Goal: Task Accomplishment & Management: Complete application form

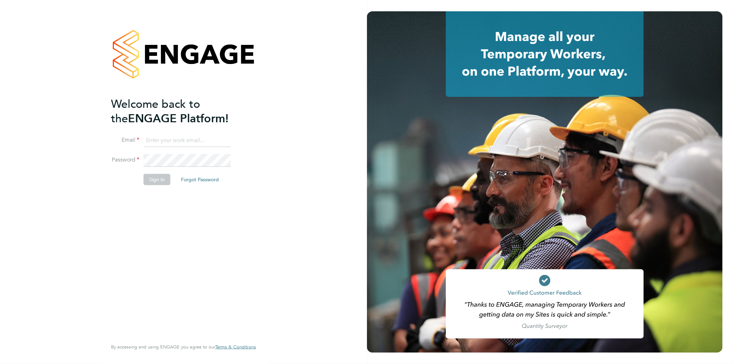
type input "[PERSON_NAME][EMAIL_ADDRESS][PERSON_NAME][DOMAIN_NAME]"
click at [155, 181] on button "Sign In" at bounding box center [157, 179] width 27 height 11
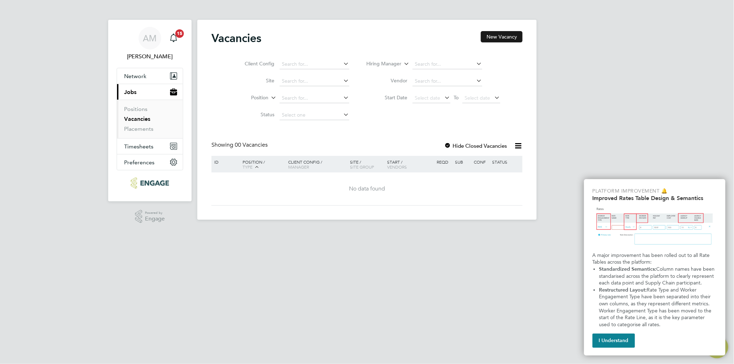
click at [506, 38] on button "New Vacancy" at bounding box center [502, 36] width 42 height 11
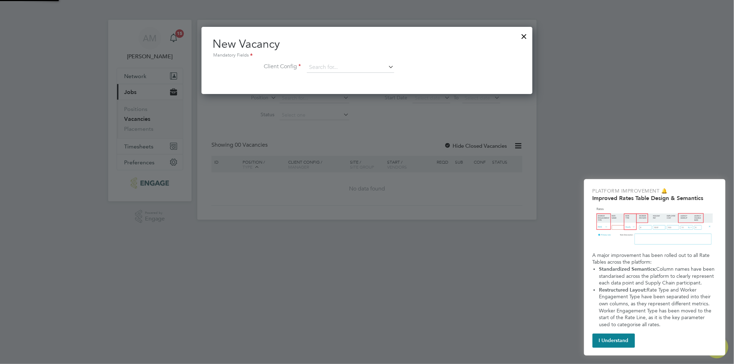
scroll to position [66, 331]
click at [387, 68] on icon at bounding box center [387, 67] width 0 height 10
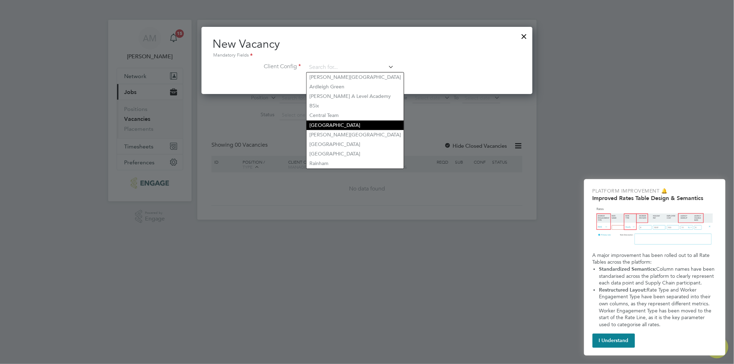
click at [362, 121] on li "[GEOGRAPHIC_DATA]" at bounding box center [355, 126] width 97 height 10
type input "[GEOGRAPHIC_DATA]"
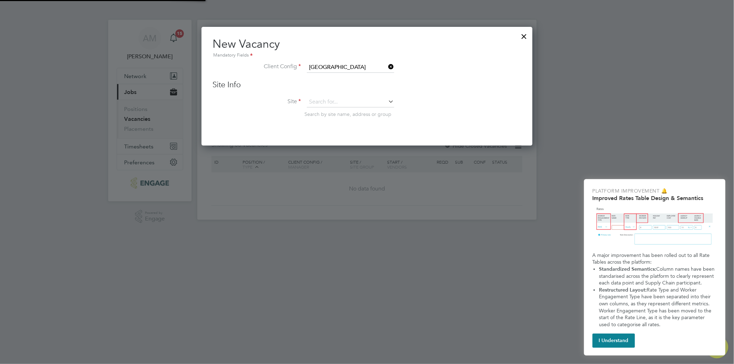
scroll to position [118, 331]
click at [387, 100] on icon at bounding box center [387, 102] width 0 height 10
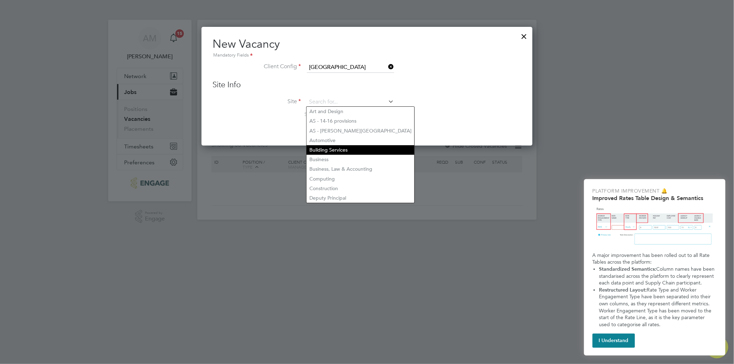
click at [351, 145] on li "Building Services" at bounding box center [361, 150] width 108 height 10
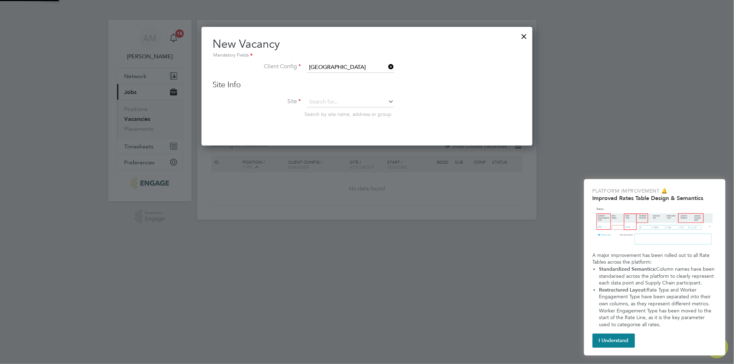
type input "Building Services"
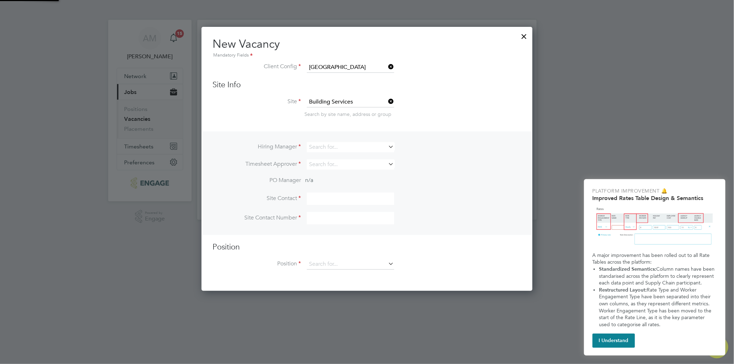
scroll to position [263, 331]
click at [387, 146] on icon at bounding box center [387, 147] width 0 height 10
click at [352, 164] on li "Ant hony McAlmont" at bounding box center [351, 166] width 88 height 10
type input "[PERSON_NAME]"
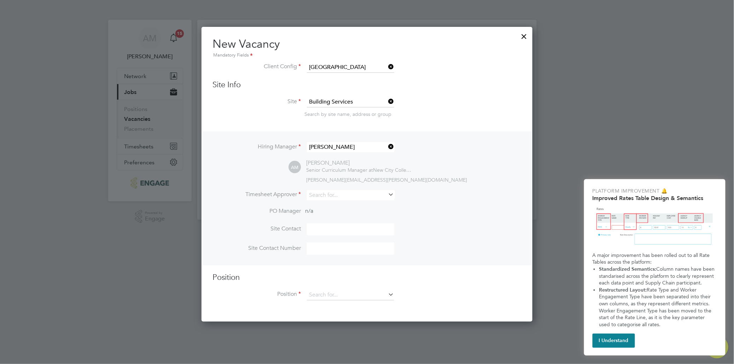
scroll to position [294, 331]
click at [387, 192] on icon at bounding box center [387, 195] width 0 height 10
click at [359, 205] on li "Ant hony McAlmont" at bounding box center [351, 204] width 88 height 10
type input "[PERSON_NAME]"
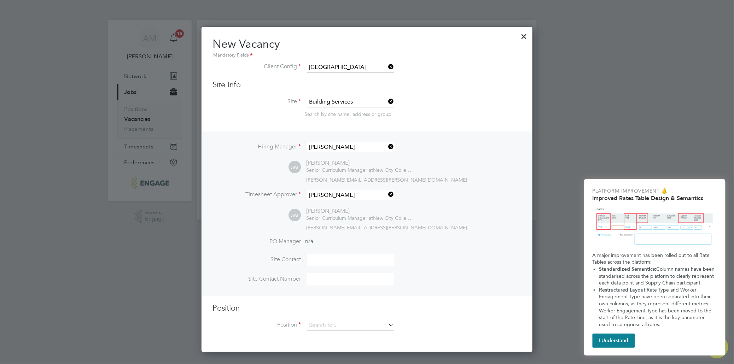
click at [368, 256] on input at bounding box center [350, 260] width 87 height 12
type input "[PERSON_NAME]"
type input "02076139098"
type input "Construction Lecturer Plumbing (Outer)"
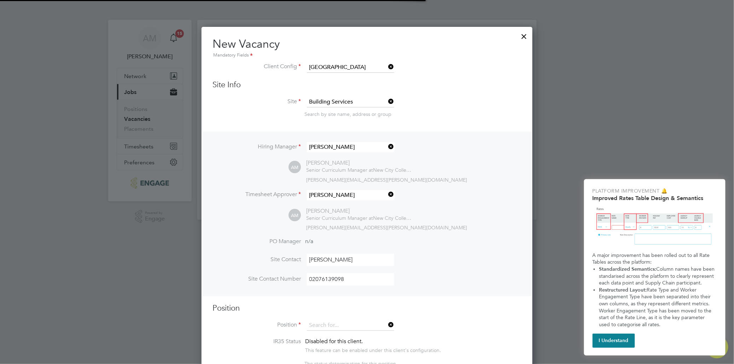
scroll to position [3, 4]
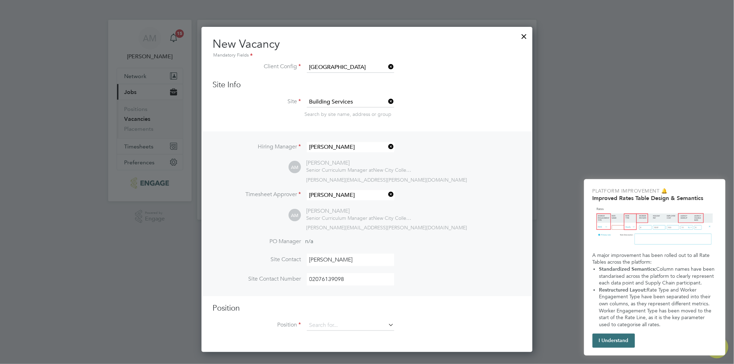
click at [619, 342] on button "I Understand" at bounding box center [614, 341] width 42 height 14
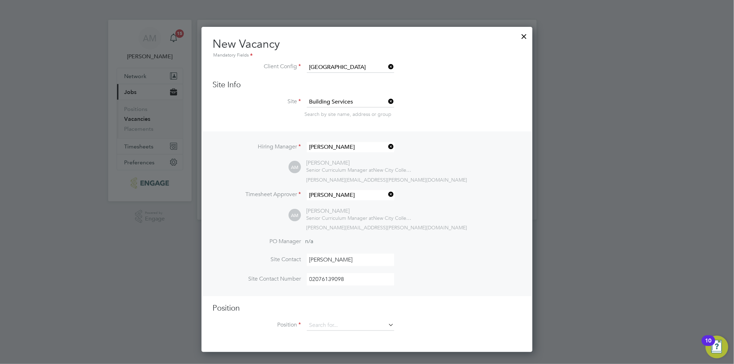
click at [377, 311] on h3 "Position" at bounding box center [367, 308] width 308 height 10
click at [387, 323] on icon at bounding box center [387, 325] width 0 height 10
click at [471, 241] on li "PO Manager n/a" at bounding box center [367, 246] width 308 height 16
click at [706, 336] on button "10" at bounding box center [717, 347] width 23 height 23
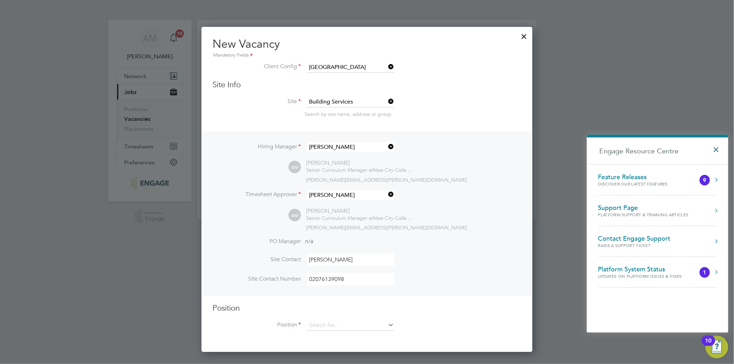
click at [718, 151] on button "×" at bounding box center [718, 148] width 10 height 16
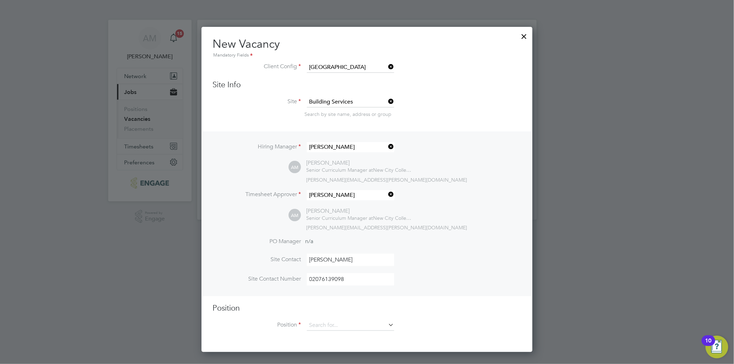
click at [516, 154] on li "Hiring Manager [PERSON_NAME]" at bounding box center [367, 150] width 308 height 17
drag, startPoint x: 499, startPoint y: 181, endPoint x: 515, endPoint y: 117, distance: 65.7
click at [515, 117] on ng-form "Client Config [GEOGRAPHIC_DATA] Site Info Site Building Services Search by site…" at bounding box center [367, 200] width 308 height 276
drag, startPoint x: 515, startPoint y: 117, endPoint x: 492, endPoint y: 77, distance: 46.4
click at [492, 77] on li "Client Config [GEOGRAPHIC_DATA]" at bounding box center [367, 71] width 308 height 18
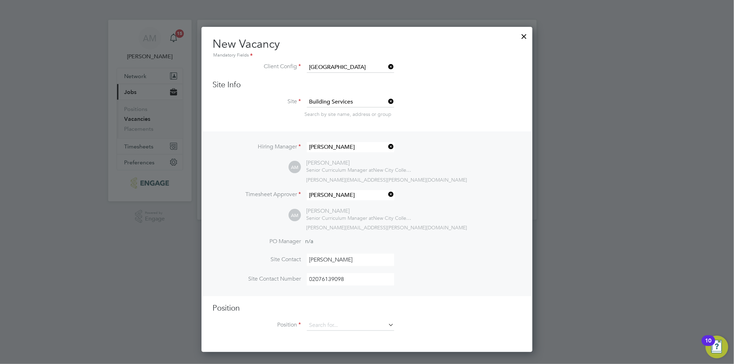
drag, startPoint x: 476, startPoint y: 40, endPoint x: 478, endPoint y: 35, distance: 4.5
click at [478, 35] on div "New Vacancy Mandatory Fields Client Config [GEOGRAPHIC_DATA] Site Info Site Bui…" at bounding box center [367, 189] width 331 height 325
click at [387, 325] on icon at bounding box center [387, 325] width 0 height 10
click at [390, 220] on div "Vacancies New Vacancy Client Config Site Position Status Hiring Manager Vendor …" at bounding box center [366, 120] width 339 height 200
drag, startPoint x: 400, startPoint y: 336, endPoint x: 402, endPoint y: 346, distance: 10.7
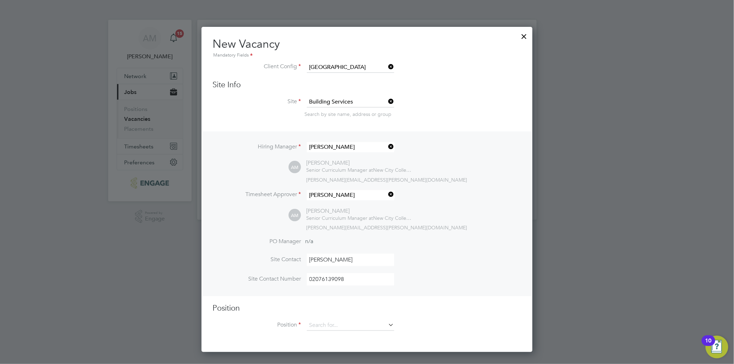
click at [402, 346] on div "New Vacancy Mandatory Fields Client Config [GEOGRAPHIC_DATA] Site Info Site Bui…" at bounding box center [367, 189] width 331 height 325
click at [387, 324] on icon at bounding box center [387, 325] width 0 height 10
click at [353, 334] on li "14-16 Learning Mentor (Outer)" at bounding box center [351, 335] width 88 height 10
type input "14-16 Learning Mentor (Outer)"
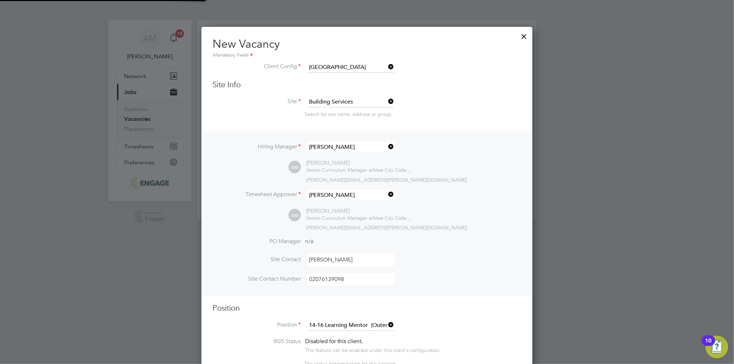
type textarea "LOREMIP DO SIT: • Am cons ad elit se d eius temporinci utlabore etd magn aliqua…"
drag, startPoint x: 475, startPoint y: 348, endPoint x: 480, endPoint y: 363, distance: 15.9
click at [480, 363] on li "IR35 Status Inside IR35 Status Determination Statement New City Colleges IR... …" at bounding box center [367, 356] width 308 height 36
click at [488, 358] on li "IR35 Status Inside IR35 Status Determination Statement New City Colleges IR... …" at bounding box center [367, 356] width 308 height 36
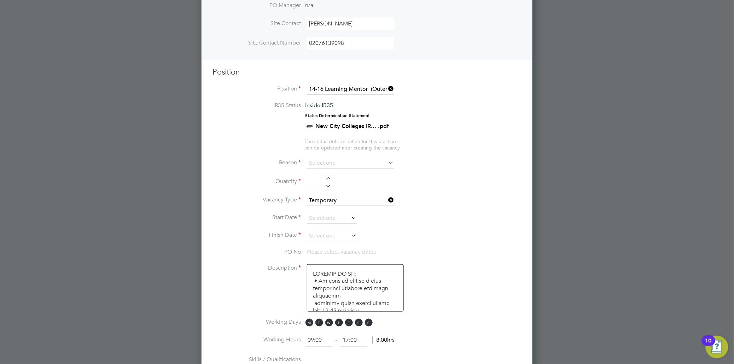
scroll to position [271, 0]
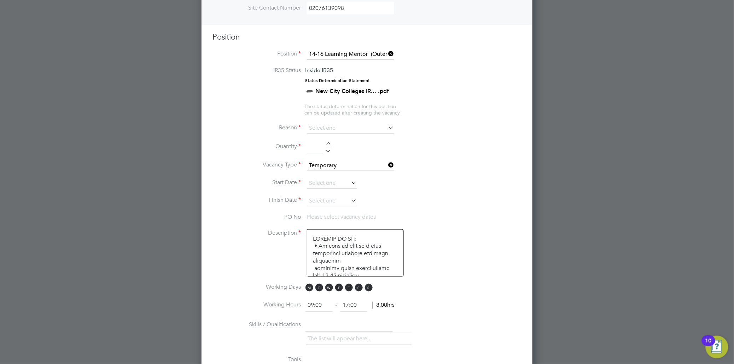
click at [387, 52] on icon at bounding box center [387, 54] width 0 height 10
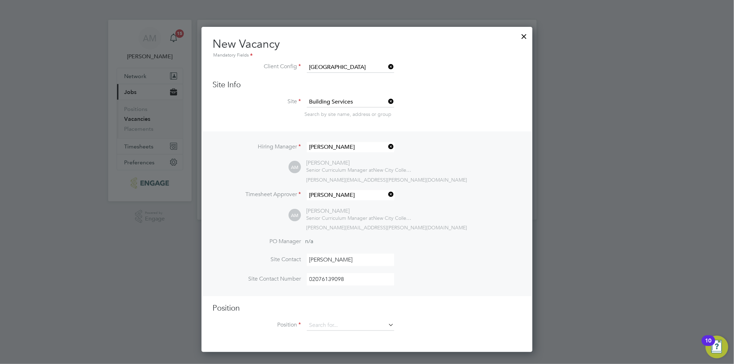
scroll to position [0, 0]
click at [387, 325] on icon at bounding box center [387, 325] width 0 height 10
type input "14-16 Learning Mentor (Outer)"
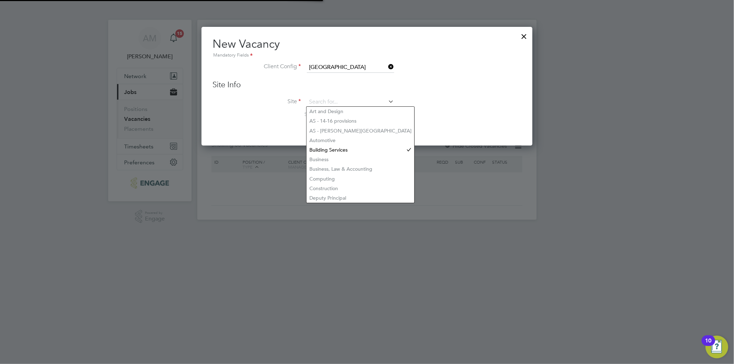
scroll to position [118, 331]
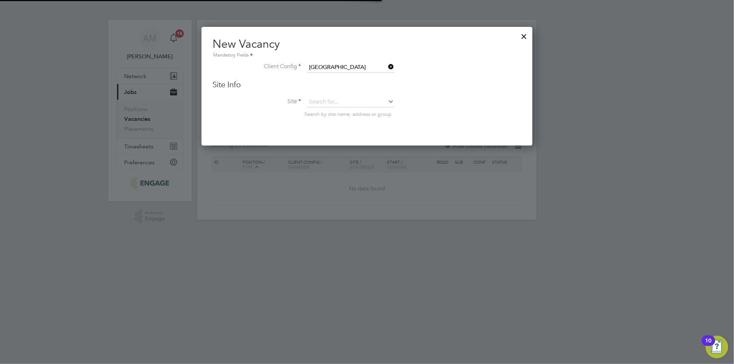
type input "Art and Design"
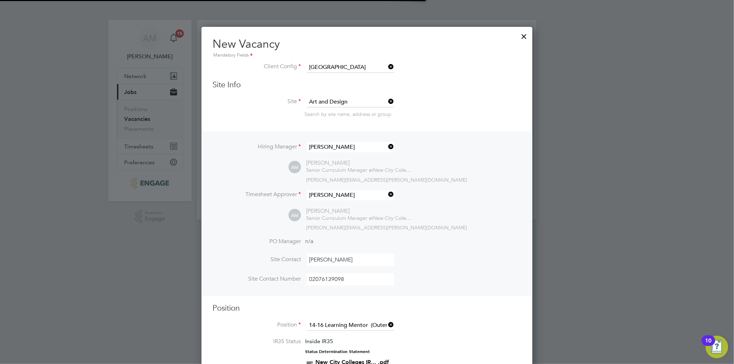
scroll to position [21, 37]
click at [415, 360] on li "IR35 Status Inside IR35 Status Determination Statement New City Colleges IR... …" at bounding box center [367, 356] width 308 height 36
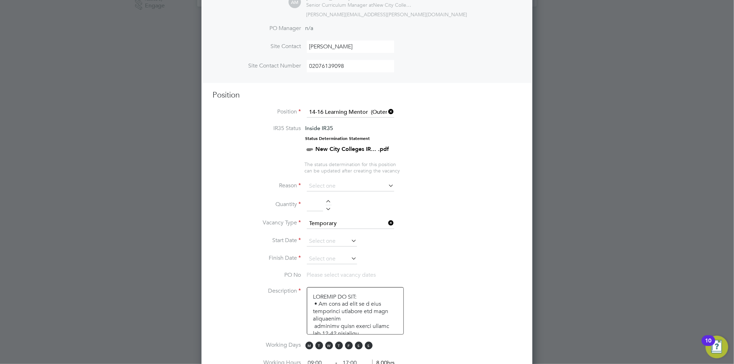
scroll to position [236, 0]
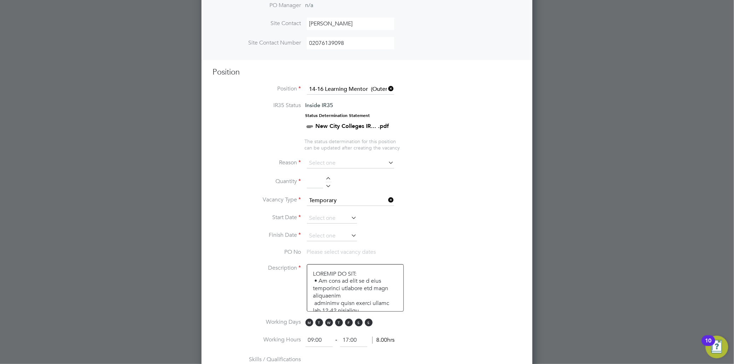
click at [387, 160] on icon at bounding box center [387, 163] width 0 height 10
click at [387, 161] on icon at bounding box center [387, 163] width 0 height 10
click at [347, 162] on input at bounding box center [350, 163] width 87 height 11
click at [342, 207] on li "Temp to [GEOGRAPHIC_DATA]" at bounding box center [351, 208] width 88 height 9
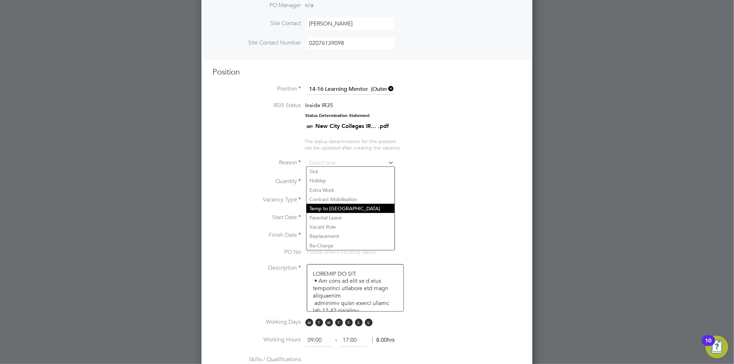
type input "Temp to [GEOGRAPHIC_DATA]"
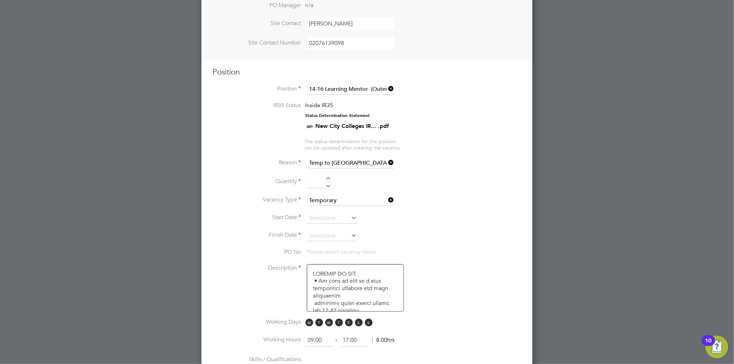
click at [328, 177] on div at bounding box center [329, 179] width 6 height 5
type input "1"
click at [350, 216] on icon at bounding box center [350, 218] width 0 height 10
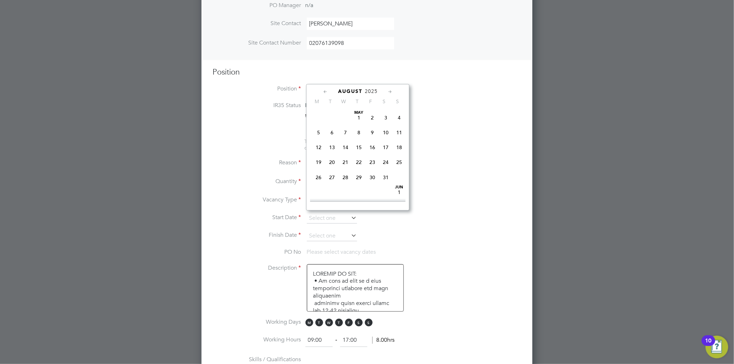
scroll to position [273, 0]
click at [318, 163] on span "[DATE]" at bounding box center [318, 158] width 13 height 13
type input "[DATE]"
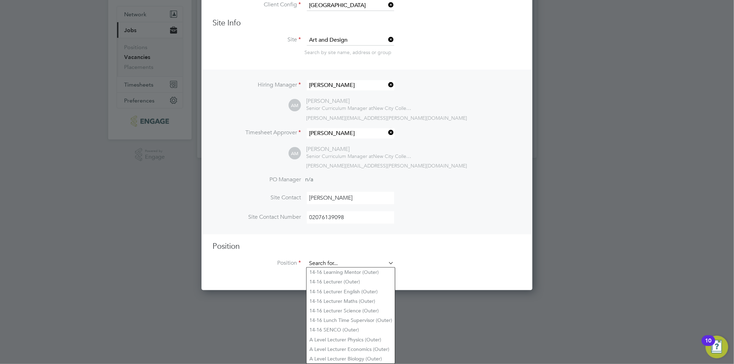
scroll to position [0, 0]
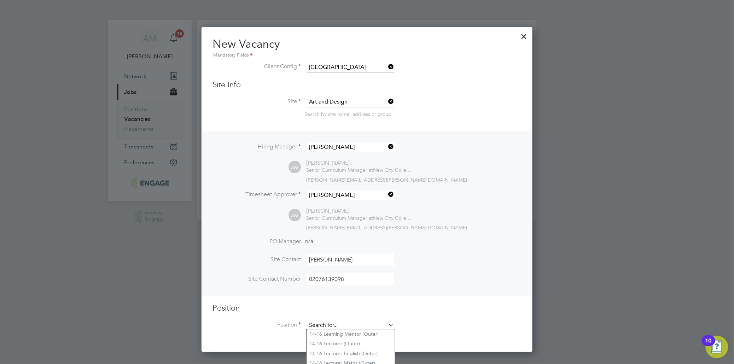
click at [362, 87] on ng-form "Client Config [GEOGRAPHIC_DATA] Site Info Site Art and Design Search by site na…" at bounding box center [367, 200] width 308 height 276
click at [359, 343] on li "14-16 Lecturer (Outer)" at bounding box center [351, 344] width 88 height 10
type input "14-16 Lecturer (Outer)"
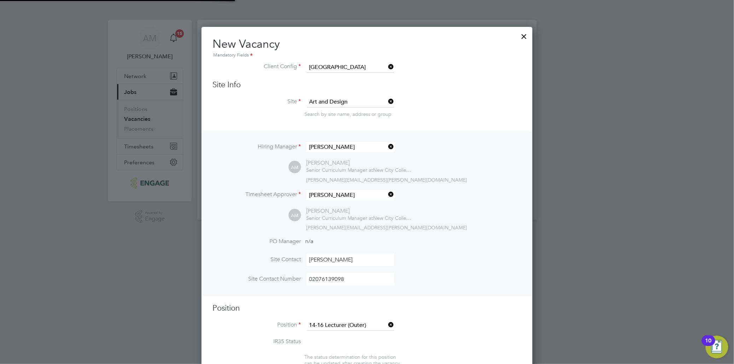
type textarea "LOREMIP DO SIT: • Am conse adi elitse doeiusmo te i utlab et dolorem, aliqu eni…"
click at [419, 359] on li "IR35 Status Inside IR35 Status Determination Statement New City Colleges IR... …" at bounding box center [367, 356] width 308 height 36
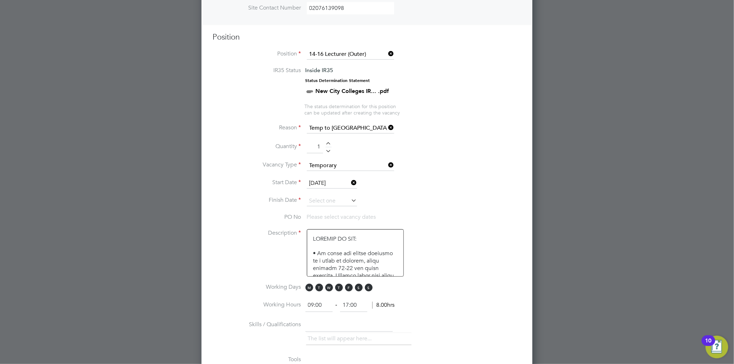
scroll to position [306, 0]
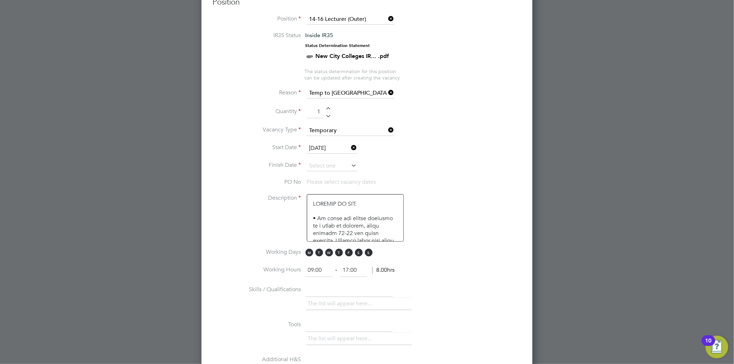
click at [350, 162] on icon at bounding box center [350, 166] width 0 height 10
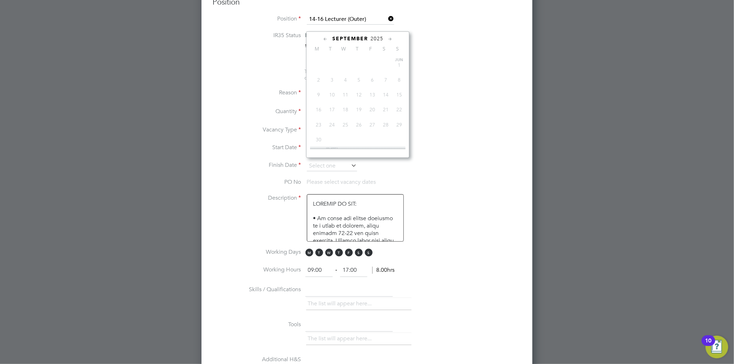
scroll to position [212, 0]
click at [390, 39] on icon at bounding box center [390, 39] width 7 height 8
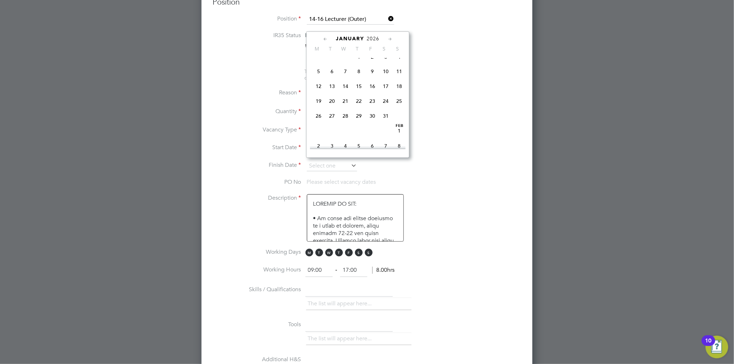
click at [390, 39] on icon at bounding box center [390, 39] width 7 height 8
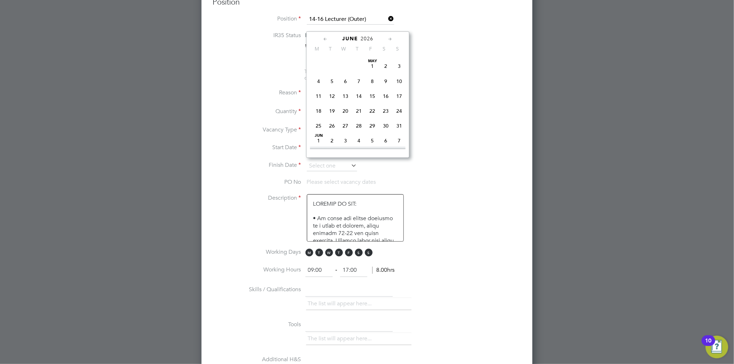
scroll to position [924, 0]
click at [390, 39] on icon at bounding box center [390, 39] width 7 height 8
click at [373, 71] on span "3" at bounding box center [372, 64] width 13 height 13
type input "[DATE]"
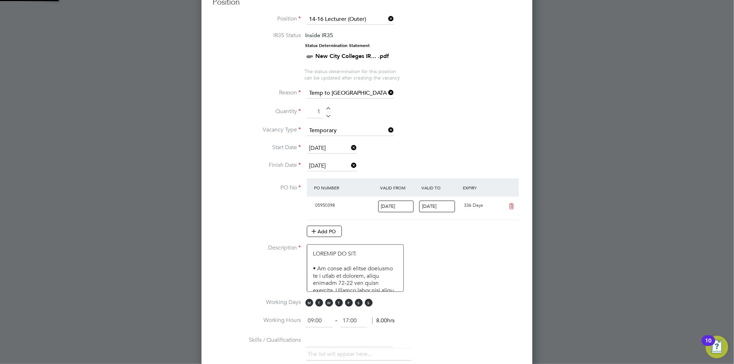
scroll to position [12, 66]
click at [441, 292] on li "Description" at bounding box center [367, 272] width 308 height 54
click at [381, 274] on textarea at bounding box center [355, 268] width 97 height 47
click at [443, 299] on li "Working Days M T W T F S S" at bounding box center [367, 307] width 308 height 16
click at [372, 335] on input "text" at bounding box center [348, 341] width 87 height 13
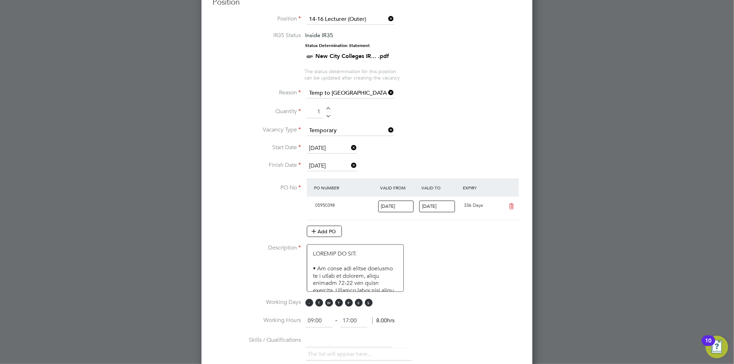
click at [309, 301] on span "M" at bounding box center [309, 303] width 8 height 8
click at [320, 301] on span "T" at bounding box center [319, 303] width 8 height 8
click at [332, 301] on span "W" at bounding box center [329, 303] width 8 height 8
click at [310, 302] on span "M" at bounding box center [309, 303] width 8 height 8
click at [318, 302] on span "T" at bounding box center [319, 303] width 8 height 8
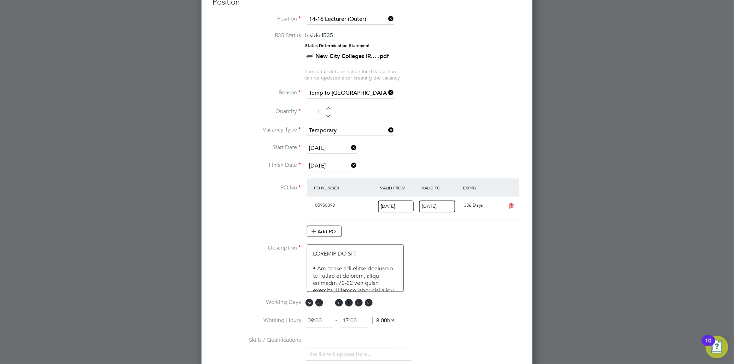
click at [329, 301] on span "W" at bounding box center [329, 303] width 8 height 8
click at [358, 301] on span "S" at bounding box center [359, 303] width 8 height 8
click at [369, 300] on span "S" at bounding box center [369, 303] width 8 height 8
click at [349, 301] on span "F" at bounding box center [349, 303] width 8 height 8
click at [340, 301] on span "T" at bounding box center [339, 303] width 8 height 8
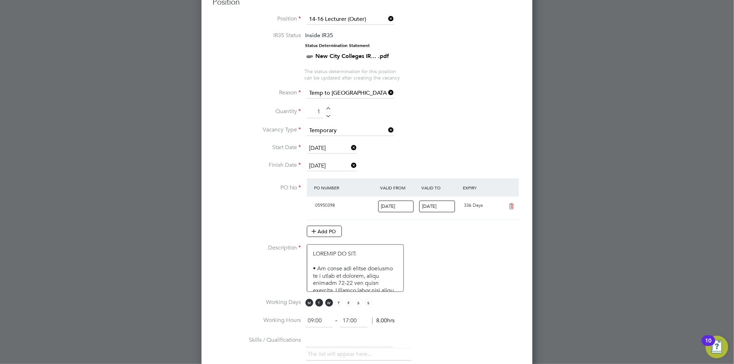
click at [359, 340] on input "text" at bounding box center [348, 341] width 87 height 13
click at [366, 350] on li "The list will appear here..." at bounding box center [341, 355] width 67 height 10
click at [358, 338] on input "text" at bounding box center [348, 341] width 87 height 13
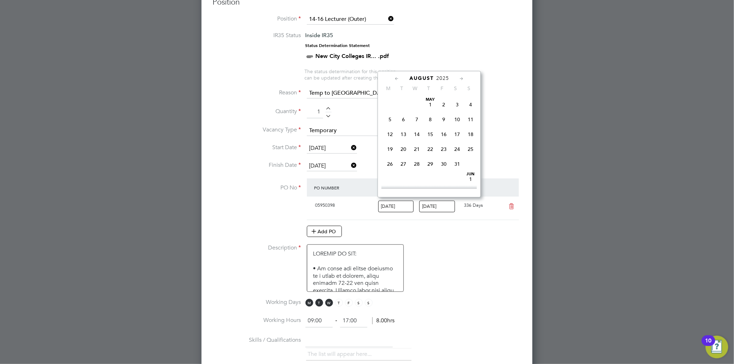
scroll to position [212, 0]
click at [393, 204] on input "[DATE]" at bounding box center [396, 207] width 36 height 12
click at [462, 77] on icon at bounding box center [461, 79] width 7 height 8
click at [390, 105] on span "[DATE]" at bounding box center [389, 100] width 13 height 13
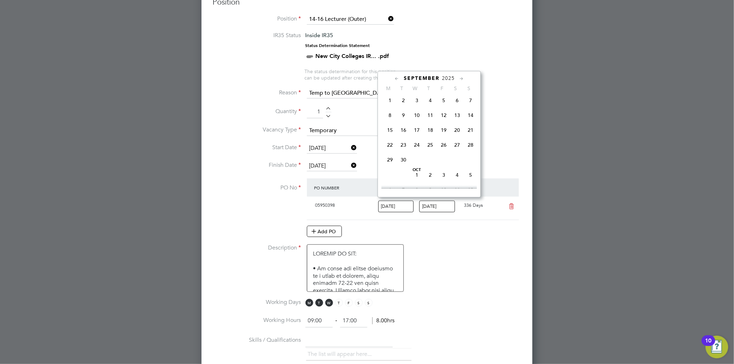
type input "[DATE]"
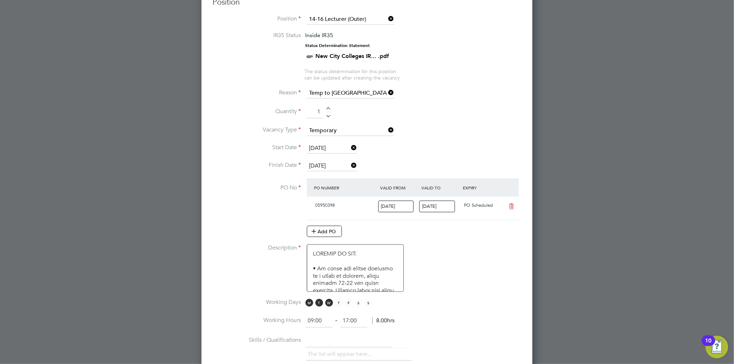
click at [354, 337] on input "text" at bounding box center [348, 341] width 87 height 13
type input "m"
type input "Plumbing/Electrical"
click at [407, 338] on li "Skills / Qualifications The list will appear here... Plumbing/Electrical x" at bounding box center [367, 352] width 308 height 35
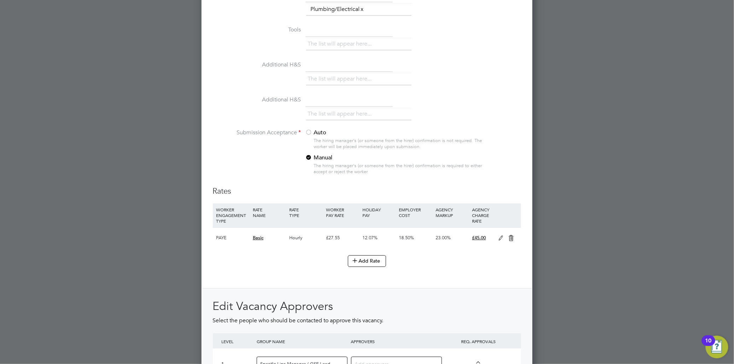
scroll to position [657, 0]
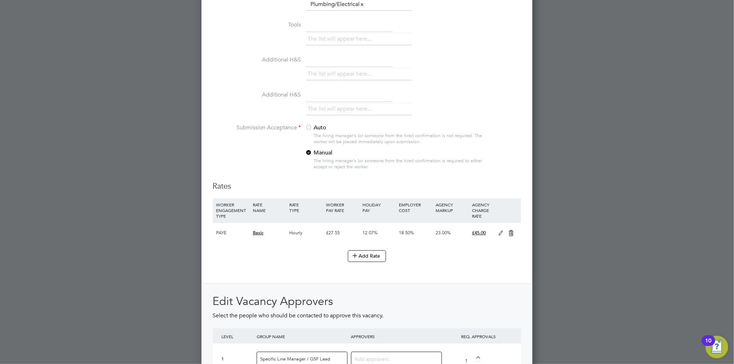
click at [396, 359] on input at bounding box center [394, 358] width 78 height 9
type input "step"
click at [477, 356] on div at bounding box center [478, 358] width 6 height 5
type input "2"
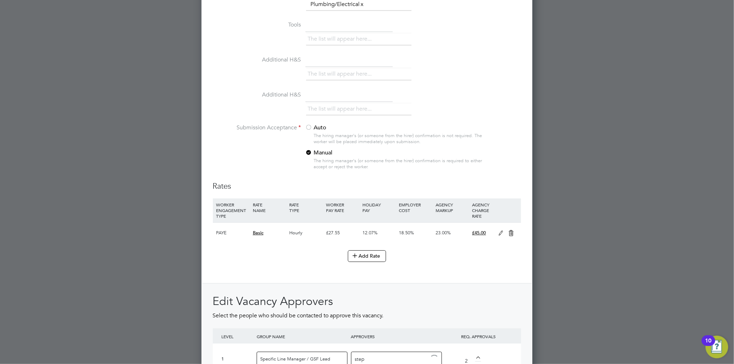
click at [379, 355] on input "step" at bounding box center [377, 358] width 45 height 9
type input "s"
click at [500, 361] on div "1 Specific Line Manager / GSF Lead AC [PERSON_NAME] Group Curriculu… - New City…" at bounding box center [367, 362] width 308 height 36
click at [391, 338] on div "APPROVERS" at bounding box center [396, 336] width 94 height 16
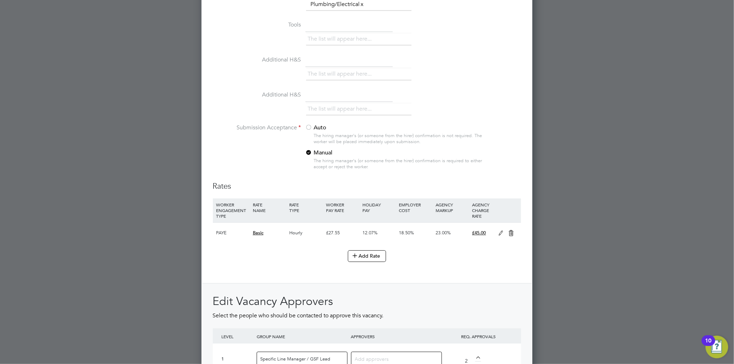
click at [506, 334] on div "REQ. APPROVALS" at bounding box center [478, 336] width 71 height 16
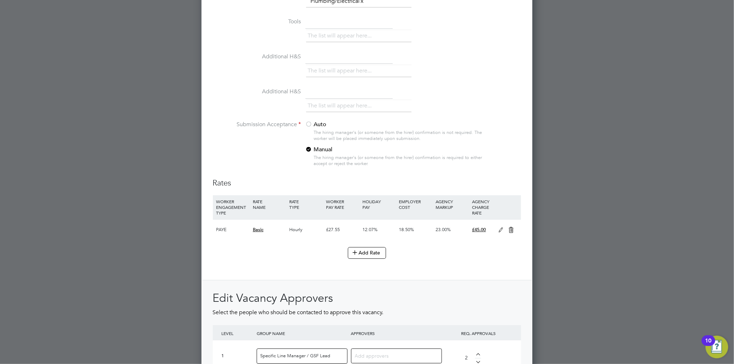
click at [295, 356] on input "Specific Line Manager / GSF Lead" at bounding box center [302, 356] width 91 height 15
click at [362, 355] on input at bounding box center [377, 355] width 45 height 9
type input "[PERSON_NAME]"
click at [503, 358] on div "1 Specific Line Manager / GSF Lead [PERSON_NAME] SB [PERSON_NAME] Group Curricu…" at bounding box center [367, 358] width 308 height 36
click at [478, 359] on div at bounding box center [478, 361] width 6 height 5
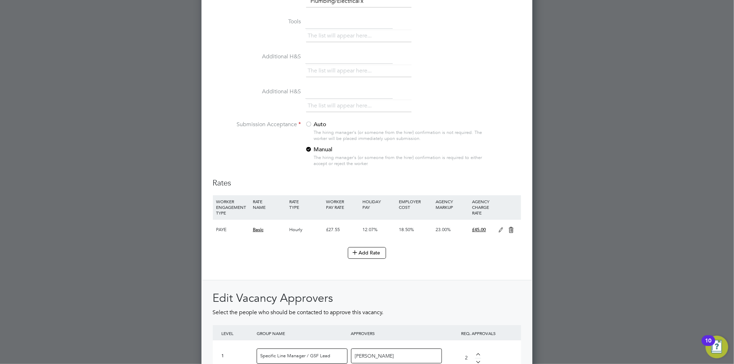
type input "1"
click at [457, 353] on div "1" at bounding box center [473, 358] width 32 height 10
click at [479, 359] on div at bounding box center [478, 361] width 6 height 5
click at [520, 351] on div "1 Specific Line Manager / GSF Lead [PERSON_NAME] SB [PERSON_NAME] Group Curricu…" at bounding box center [367, 358] width 308 height 36
drag, startPoint x: 514, startPoint y: 114, endPoint x: 515, endPoint y: 104, distance: 9.7
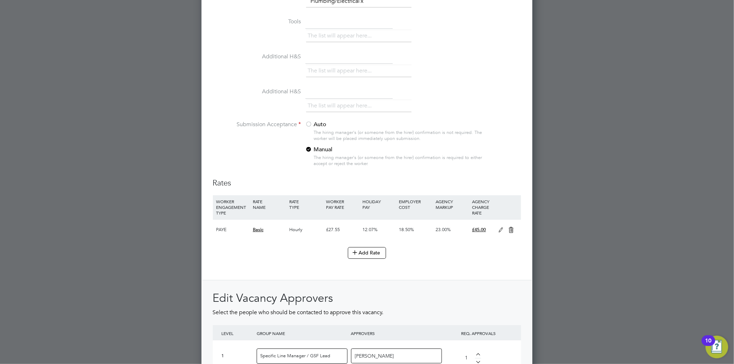
click at [515, 104] on li "Additional H&S The list will appear here..." at bounding box center [367, 103] width 308 height 35
click at [336, 312] on span "Select the people who should be contacted to approve this vacancy." at bounding box center [298, 312] width 171 height 7
click at [389, 313] on div "Select the people who should be contacted to approve this vacancy." at bounding box center [329, 316] width 232 height 17
drag, startPoint x: 470, startPoint y: 268, endPoint x: 472, endPoint y: 232, distance: 35.8
click at [472, 232] on div "Rates WORKER ENGAGEMENT TYPE RATE NAME RATE TYPE WORKER PAY RATE HOLIDAY PAY EM…" at bounding box center [367, 323] width 308 height 290
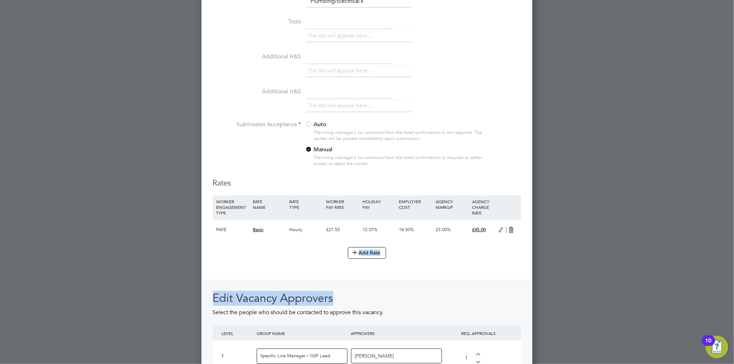
drag, startPoint x: 472, startPoint y: 232, endPoint x: 499, endPoint y: 264, distance: 41.9
click at [499, 264] on div "Rates WORKER ENGAGEMENT TYPE RATE NAME RATE TYPE WORKER PAY RATE HOLIDAY PAY EM…" at bounding box center [367, 323] width 308 height 290
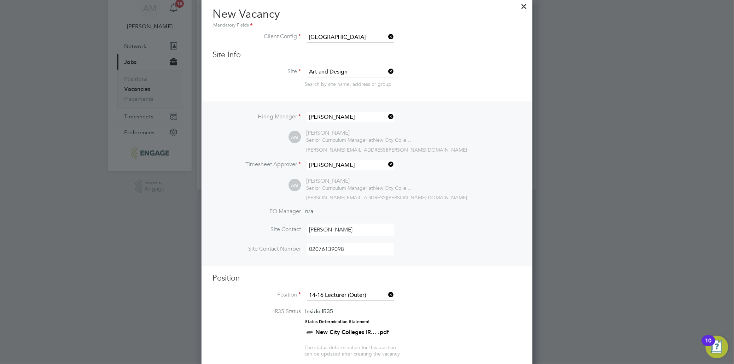
scroll to position [6, 14]
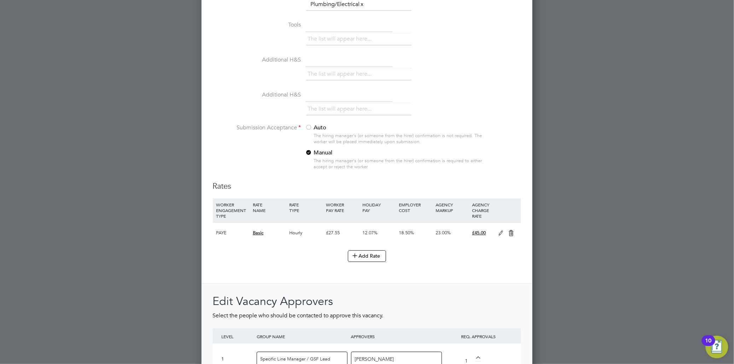
scroll to position [660, 0]
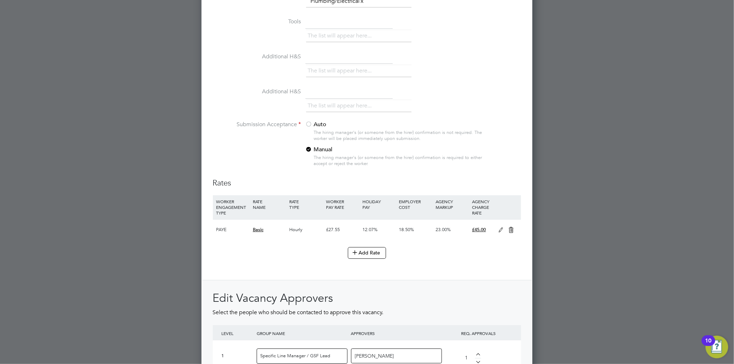
click at [503, 358] on div "1 Specific Line Manager / GSF Lead [PERSON_NAME] SB [PERSON_NAME] Group Curricu…" at bounding box center [367, 358] width 308 height 36
click at [423, 349] on div "[PERSON_NAME]" at bounding box center [396, 356] width 91 height 15
drag, startPoint x: 514, startPoint y: 79, endPoint x: 506, endPoint y: 115, distance: 36.4
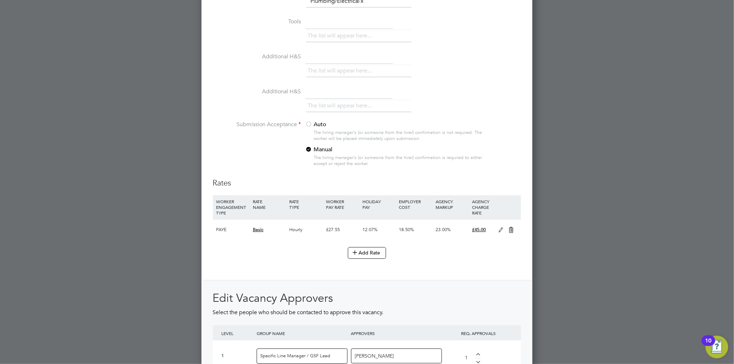
click at [457, 110] on div "The list will appear here..." at bounding box center [413, 107] width 215 height 14
click at [512, 106] on div "The list will appear here..." at bounding box center [413, 107] width 215 height 14
drag, startPoint x: 725, startPoint y: 214, endPoint x: 722, endPoint y: 184, distance: 29.8
click at [722, 184] on div at bounding box center [367, 182] width 734 height 364
click at [481, 100] on div "The list will appear here..." at bounding box center [413, 107] width 215 height 14
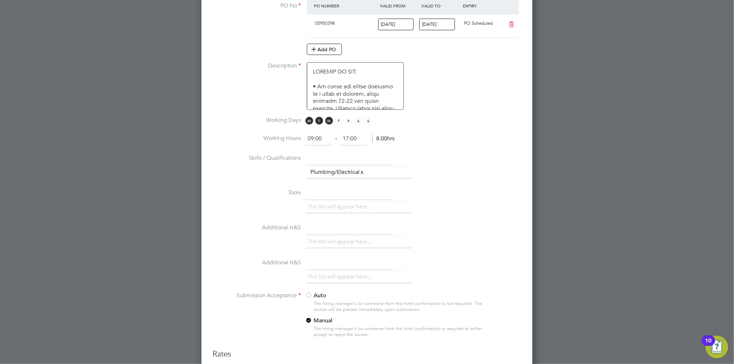
scroll to position [488, 0]
click at [336, 192] on input "text" at bounding box center [348, 194] width 87 height 13
type input "N/A"
click at [365, 138] on input "17:00" at bounding box center [353, 139] width 27 height 13
click at [329, 228] on input "text" at bounding box center [348, 229] width 87 height 13
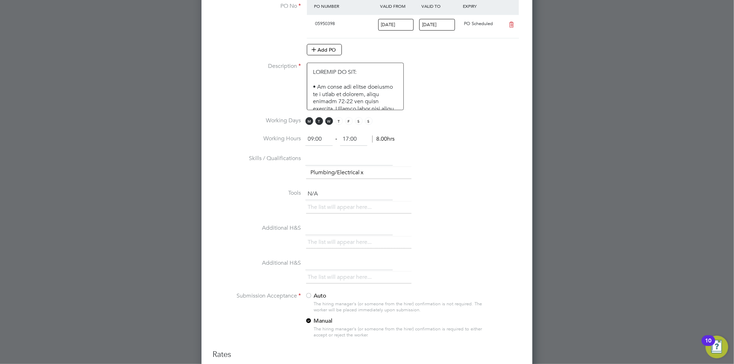
click at [323, 259] on input "text" at bounding box center [348, 264] width 87 height 13
click at [331, 228] on input "text" at bounding box center [348, 229] width 87 height 13
type input "N/A"
click at [324, 258] on input "text" at bounding box center [348, 264] width 87 height 13
type input "N/A"
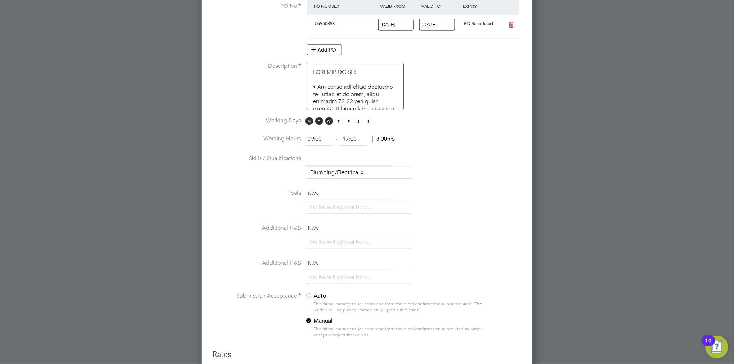
click at [474, 264] on li "Additional H&S N/A The list will appear here..." at bounding box center [367, 275] width 308 height 35
click at [479, 342] on li "Submission Acceptance Auto The hiring manager's (or someone from the hirer) con…" at bounding box center [367, 321] width 308 height 57
click at [416, 320] on div "Auto The hiring manager's (or someone from the hirer) confirmation is not requi…" at bounding box center [395, 318] width 180 height 50
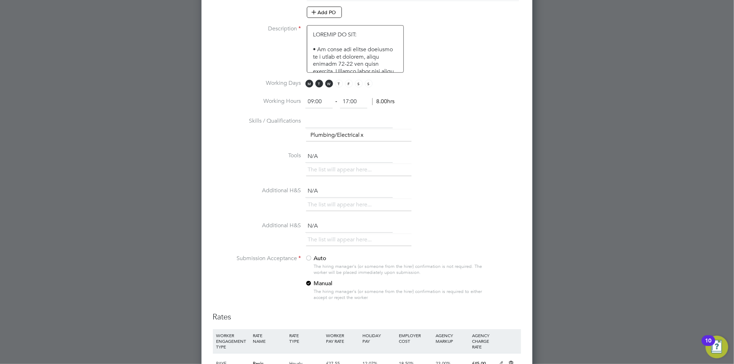
scroll to position [550, 0]
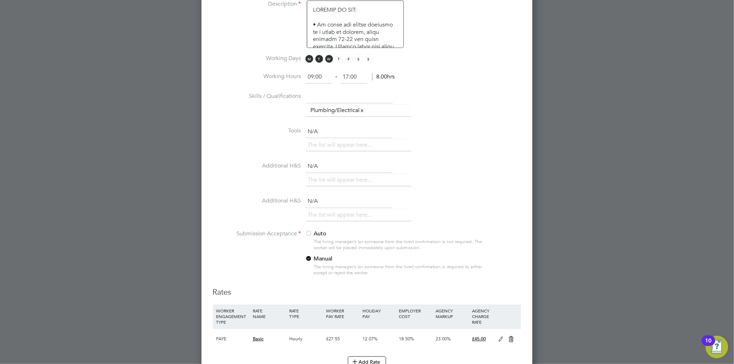
click at [402, 357] on div "Add Rate" at bounding box center [367, 362] width 308 height 11
click at [477, 357] on div "Add Rate" at bounding box center [367, 362] width 308 height 11
click at [267, 281] on li "Submission Acceptance Auto The hiring manager's (or someone from the hirer) con…" at bounding box center [367, 259] width 308 height 57
click at [393, 357] on div "Add Rate" at bounding box center [367, 362] width 308 height 11
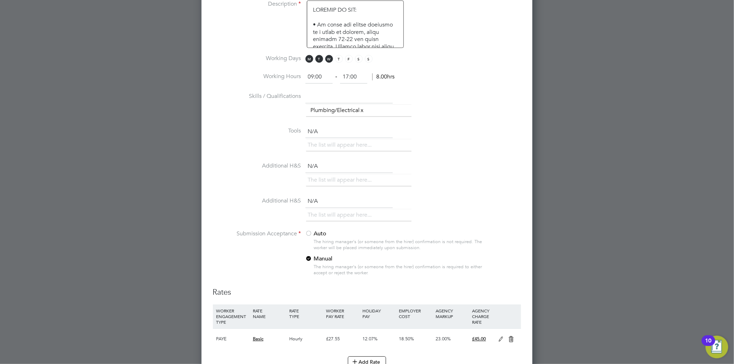
click at [393, 357] on div "Add Rate" at bounding box center [367, 362] width 308 height 11
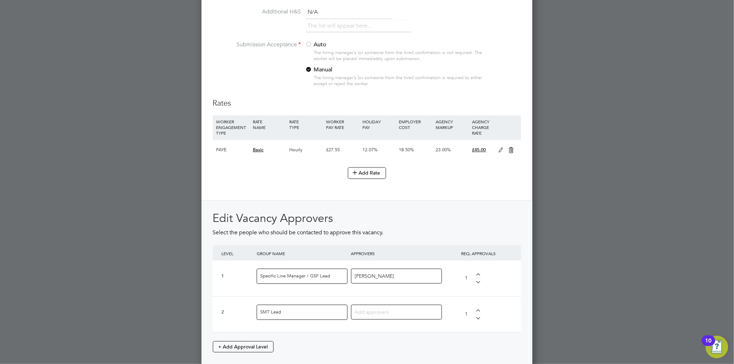
scroll to position [800, 0]
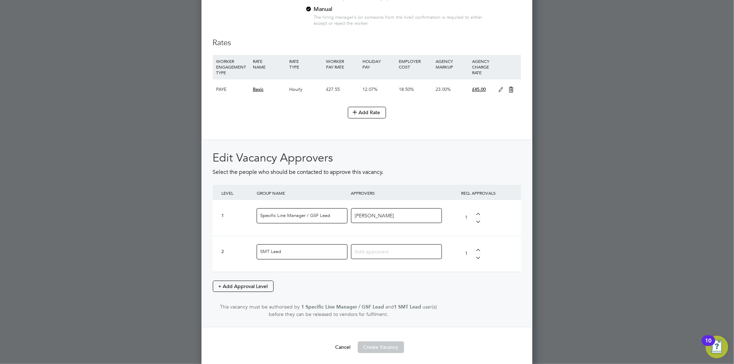
click at [398, 249] on input at bounding box center [394, 251] width 78 height 9
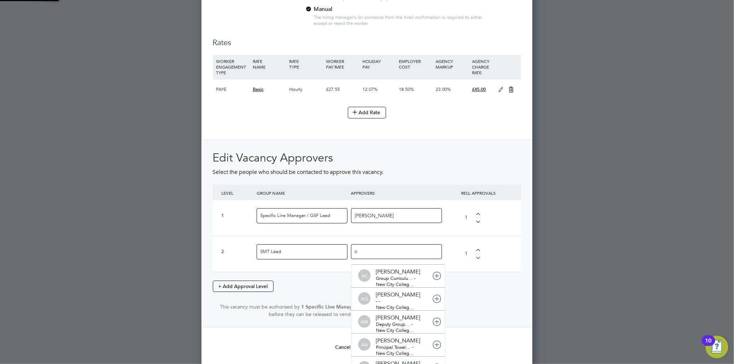
scroll to position [7, 50]
type input "nat"
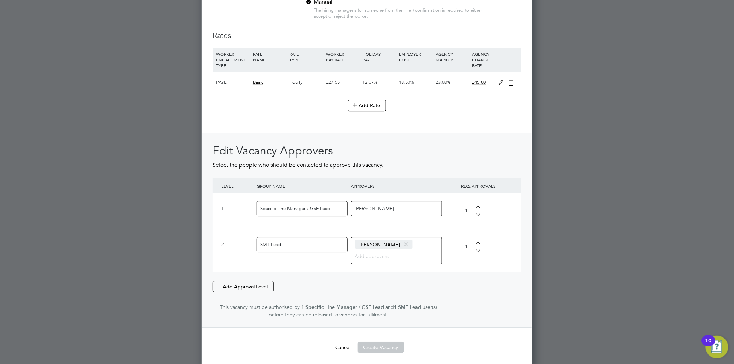
click at [390, 348] on button "Create Vacancy" at bounding box center [381, 347] width 46 height 11
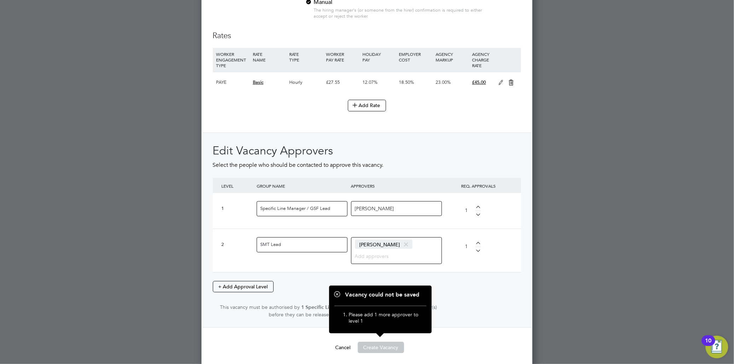
click at [409, 204] on div "[PERSON_NAME]" at bounding box center [396, 208] width 91 height 15
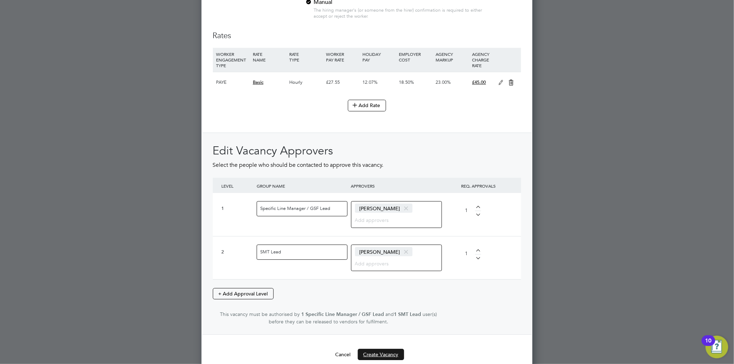
click at [390, 353] on button "Create Vacancy" at bounding box center [381, 354] width 46 height 11
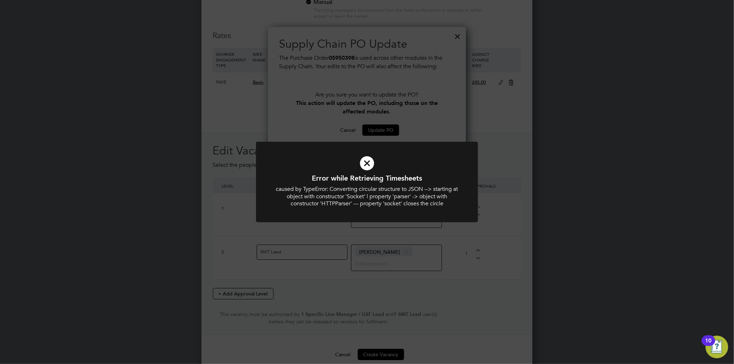
click at [368, 167] on icon at bounding box center [367, 164] width 184 height 28
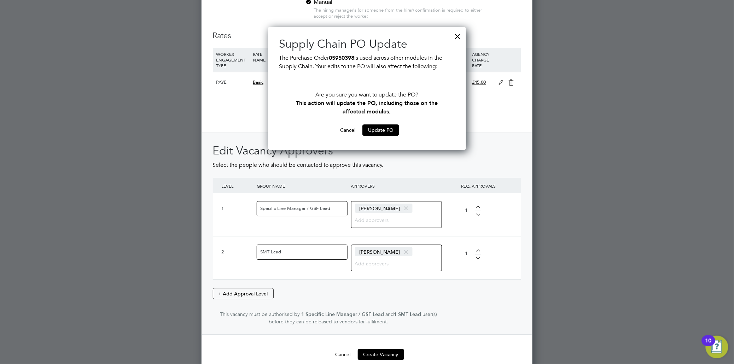
click at [458, 35] on div at bounding box center [458, 34] width 13 height 13
click at [455, 37] on div at bounding box center [458, 34] width 13 height 13
click at [459, 36] on div at bounding box center [458, 34] width 13 height 13
click at [381, 131] on button "Update PO" at bounding box center [380, 129] width 37 height 11
click at [384, 128] on button "Update PO" at bounding box center [380, 129] width 37 height 11
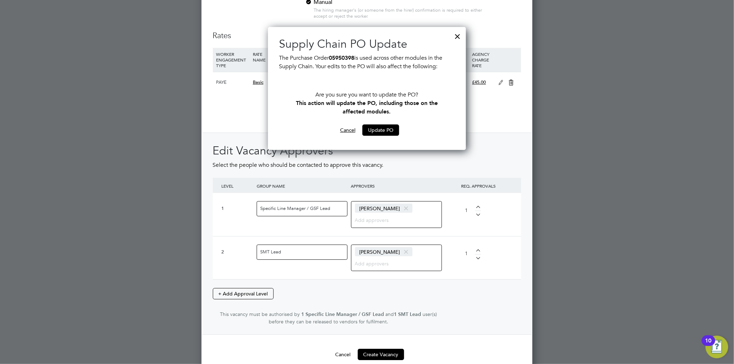
click at [351, 129] on button "Cancel" at bounding box center [347, 129] width 27 height 11
click at [379, 128] on button "Update PO" at bounding box center [380, 129] width 37 height 11
click at [381, 350] on button "Create Vacancy" at bounding box center [381, 354] width 46 height 11
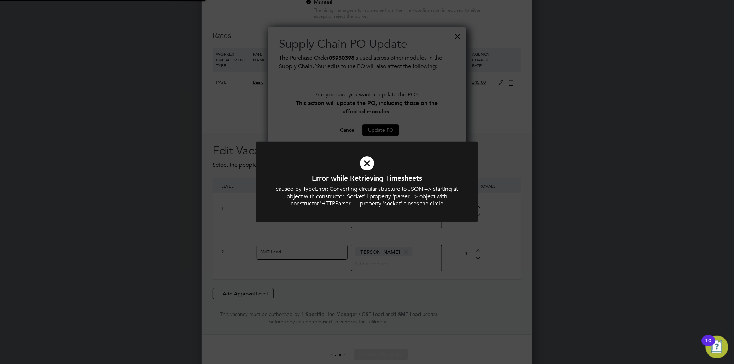
scroll to position [123, 198]
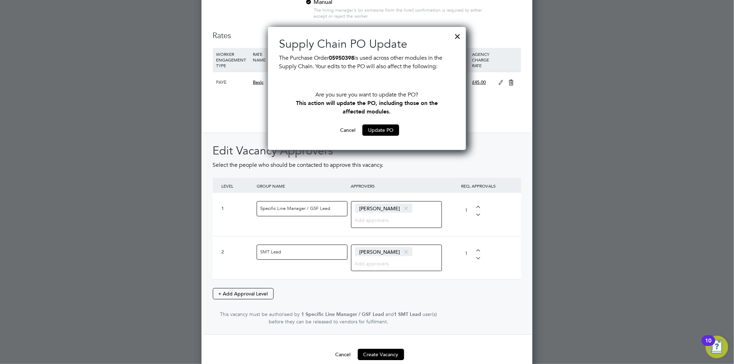
click at [367, 165] on span "Select the people who should be contacted to approve this vacancy." at bounding box center [298, 165] width 171 height 7
click at [380, 132] on button "Update PO" at bounding box center [380, 129] width 37 height 11
click at [348, 130] on button "Cancel" at bounding box center [347, 129] width 27 height 11
click at [456, 36] on div at bounding box center [458, 34] width 13 height 13
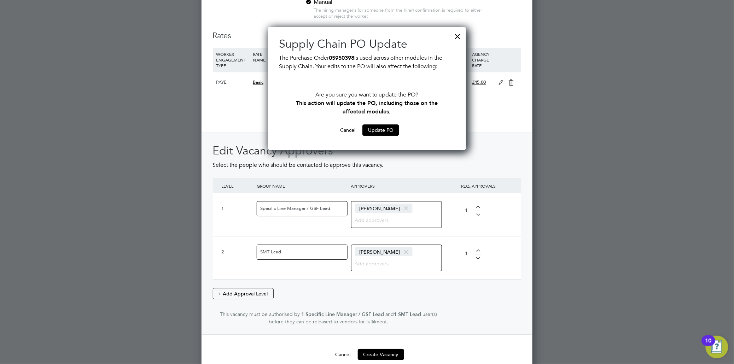
click at [456, 36] on div at bounding box center [458, 34] width 13 height 13
click at [383, 351] on button "Create Vacancy" at bounding box center [381, 354] width 46 height 11
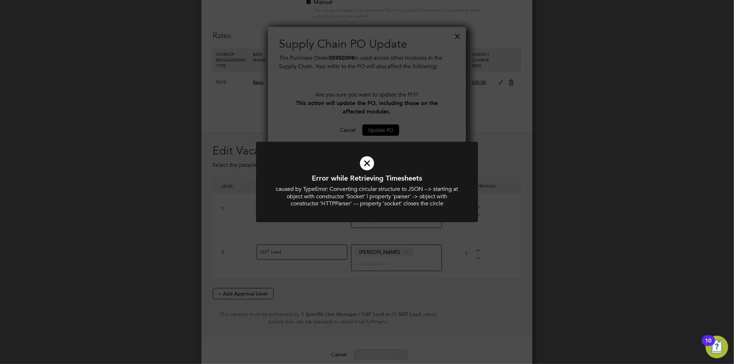
click at [368, 162] on icon at bounding box center [367, 164] width 184 height 28
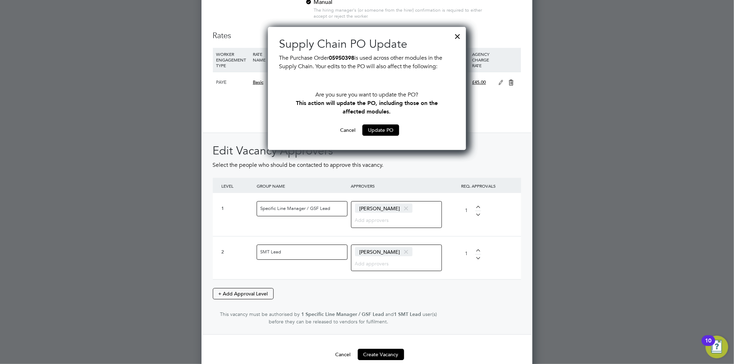
click at [456, 36] on div at bounding box center [458, 34] width 13 height 13
click at [369, 129] on button "Update PO" at bounding box center [380, 129] width 37 height 11
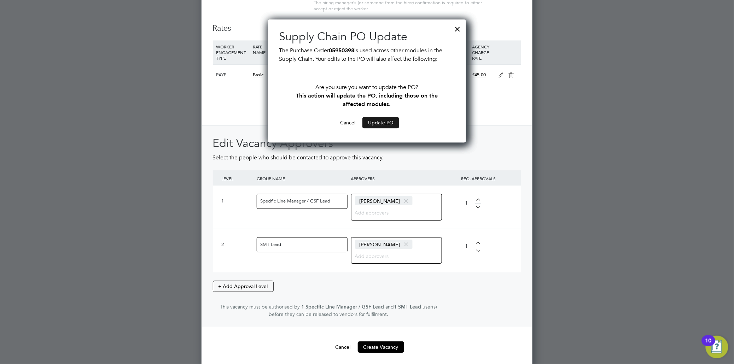
click at [376, 123] on button "Update PO" at bounding box center [380, 122] width 37 height 11
click at [353, 123] on button "Cancel" at bounding box center [347, 122] width 27 height 11
click at [353, 121] on button "Cancel" at bounding box center [347, 122] width 27 height 11
click at [458, 29] on div at bounding box center [458, 27] width 13 height 13
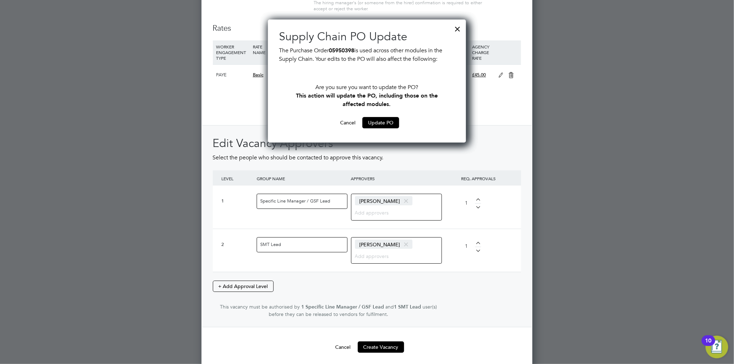
click at [458, 29] on div at bounding box center [458, 27] width 13 height 13
click at [376, 342] on button "Create Vacancy" at bounding box center [381, 347] width 46 height 11
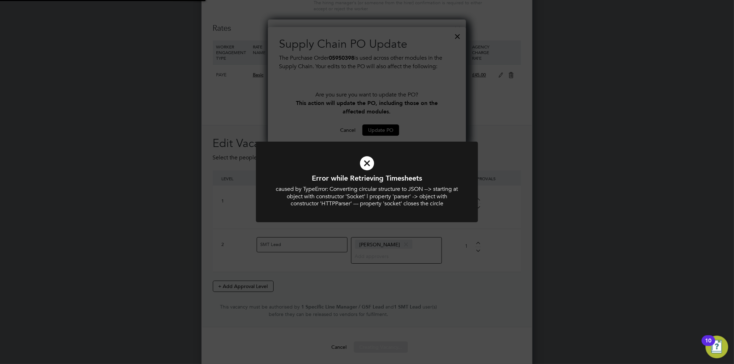
scroll to position [123, 198]
click at [367, 163] on icon at bounding box center [367, 164] width 184 height 28
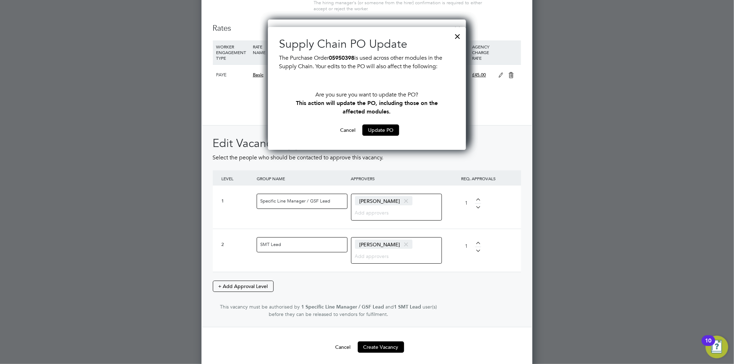
click at [457, 35] on div at bounding box center [458, 34] width 13 height 13
click at [495, 101] on li "Add Rate" at bounding box center [367, 101] width 308 height 18
drag, startPoint x: 574, startPoint y: 100, endPoint x: 523, endPoint y: 104, distance: 51.4
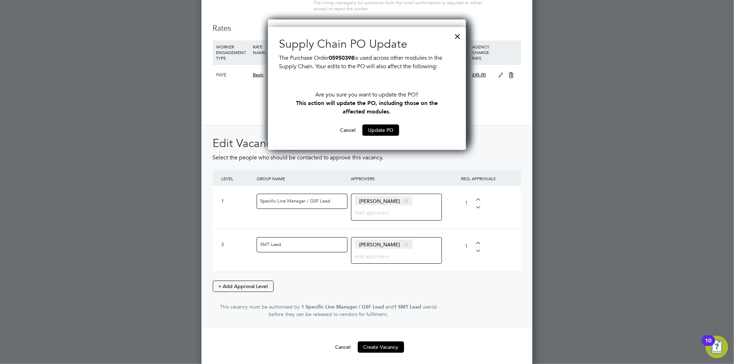
click at [522, 151] on div "Edit Vacancy Approvers Select the people who should be contacted to approve thi…" at bounding box center [367, 226] width 330 height 203
click at [471, 283] on div "Edit Vacancy Approvers Select the people who should be contacted to approve thi…" at bounding box center [367, 227] width 308 height 182
click at [212, 213] on div "Edit Vacancy Approvers Select the people who should be contacted to approve thi…" at bounding box center [367, 226] width 330 height 203
drag, startPoint x: 212, startPoint y: 213, endPoint x: 507, endPoint y: 112, distance: 311.3
click at [507, 112] on div "Rates WORKER ENGAGEMENT TYPE RATE NAME RATE TYPE WORKER PAY RATE HOLIDAY PAY EM…" at bounding box center [367, 175] width 308 height 304
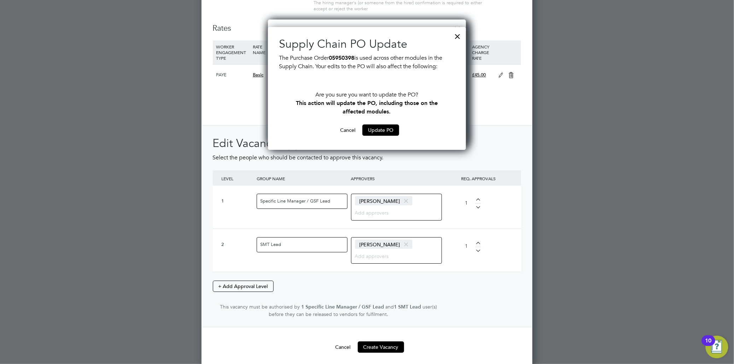
click at [455, 36] on div at bounding box center [458, 34] width 13 height 13
click at [372, 131] on button "Update PO" at bounding box center [380, 129] width 37 height 11
click at [408, 199] on span at bounding box center [406, 200] width 10 height 13
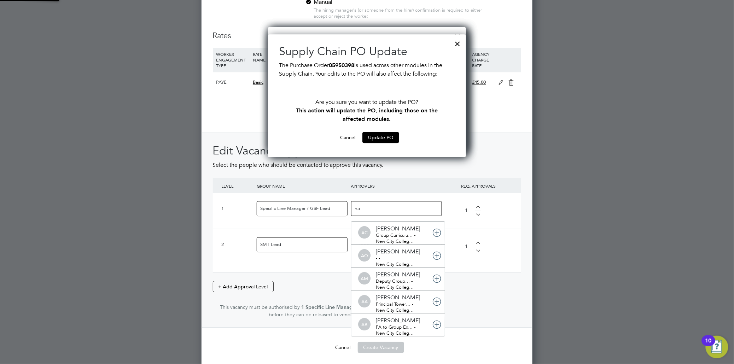
scroll to position [7, 50]
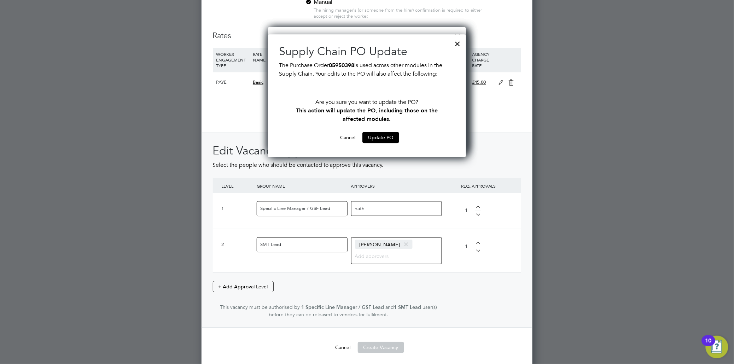
click at [384, 243] on span "[PERSON_NAME]" at bounding box center [384, 244] width 58 height 9
click at [391, 241] on span "[PERSON_NAME]" at bounding box center [384, 244] width 58 height 9
click at [385, 209] on input "nath" at bounding box center [377, 208] width 45 height 9
type input "[PERSON_NAME]"
click at [401, 243] on span at bounding box center [406, 244] width 10 height 13
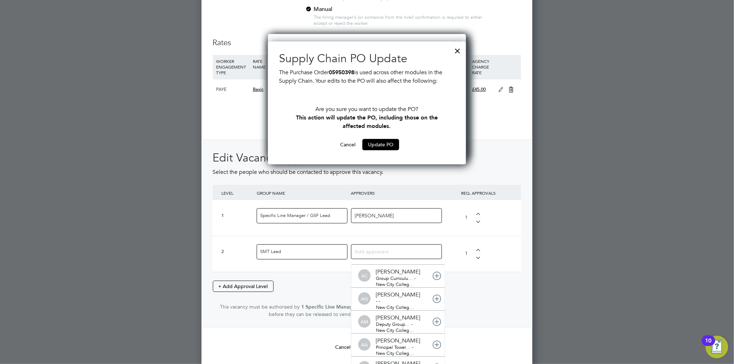
click at [388, 216] on input "[PERSON_NAME]" at bounding box center [377, 215] width 45 height 9
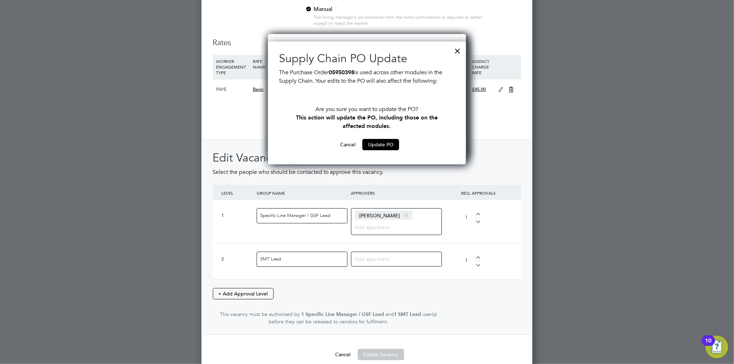
click at [402, 256] on div at bounding box center [396, 259] width 91 height 15
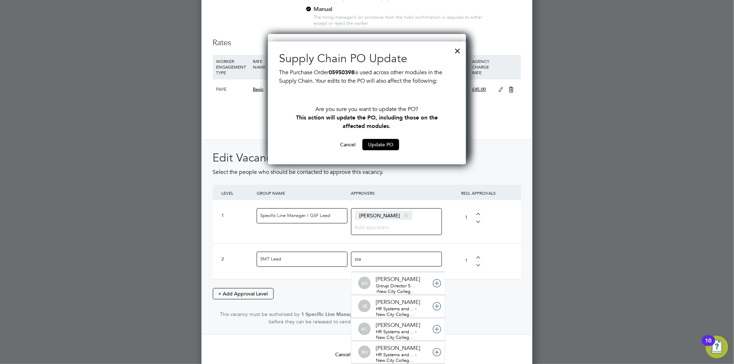
type input "step"
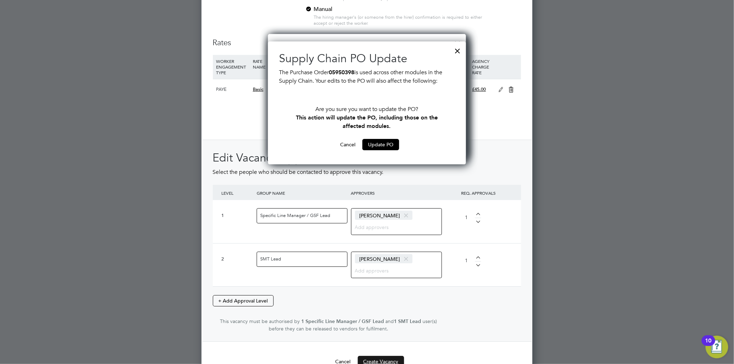
click at [390, 357] on button "Create Vacancy" at bounding box center [381, 361] width 46 height 11
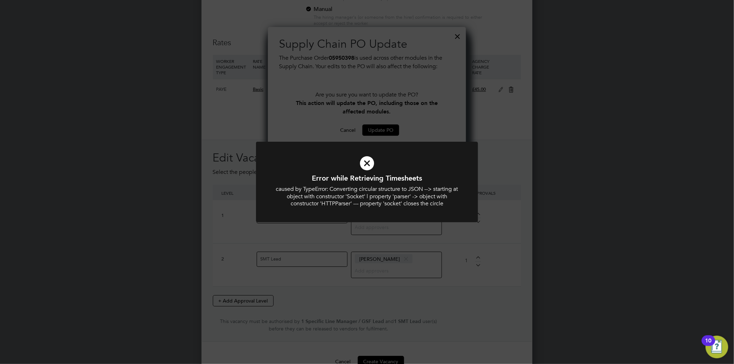
click at [366, 162] on icon at bounding box center [367, 164] width 184 height 28
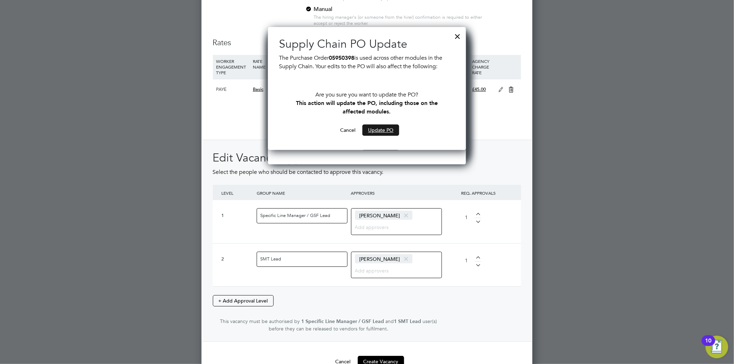
click at [377, 130] on button "Update PO" at bounding box center [380, 129] width 37 height 11
click at [330, 160] on div "Supply Chain PO Update The Purchase Order 05950398 is used across other modules…" at bounding box center [367, 102] width 198 height 123
click at [458, 36] on div at bounding box center [458, 34] width 13 height 13
click at [492, 115] on div "Add Rate" at bounding box center [367, 112] width 308 height 11
click at [340, 358] on button "Cancel" at bounding box center [343, 361] width 27 height 11
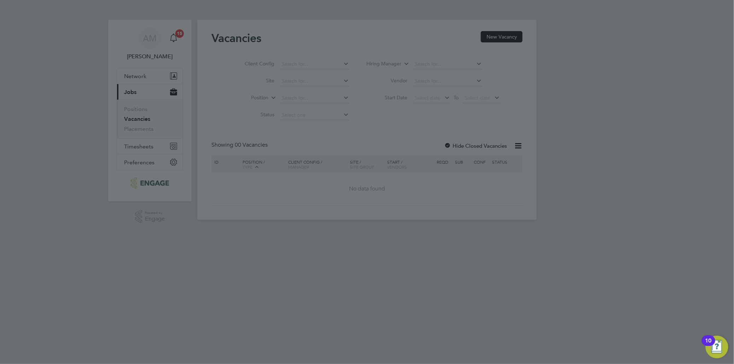
click at [418, 198] on div at bounding box center [367, 182] width 734 height 364
click at [224, 100] on div at bounding box center [367, 182] width 734 height 364
click at [502, 38] on div at bounding box center [367, 182] width 734 height 364
click at [499, 37] on div at bounding box center [367, 182] width 734 height 364
click at [433, 68] on div at bounding box center [367, 182] width 734 height 364
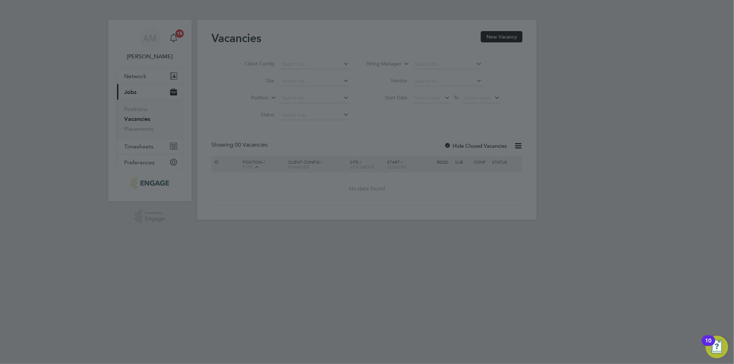
click at [372, 190] on div at bounding box center [367, 182] width 734 height 364
click at [219, 100] on div at bounding box center [367, 182] width 734 height 364
click at [158, 182] on div at bounding box center [367, 182] width 734 height 364
click at [502, 36] on div at bounding box center [367, 182] width 734 height 364
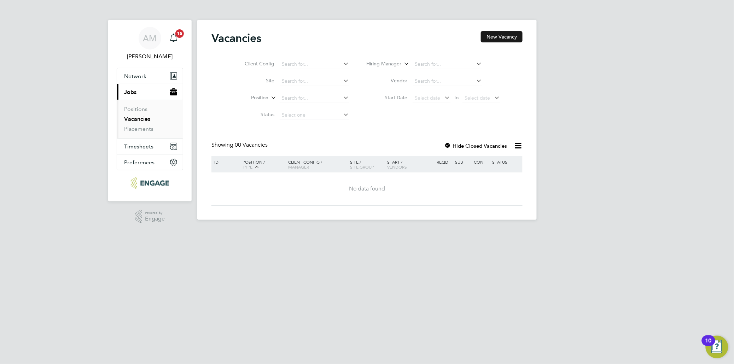
click at [500, 37] on button "New Vacancy" at bounding box center [502, 36] width 42 height 11
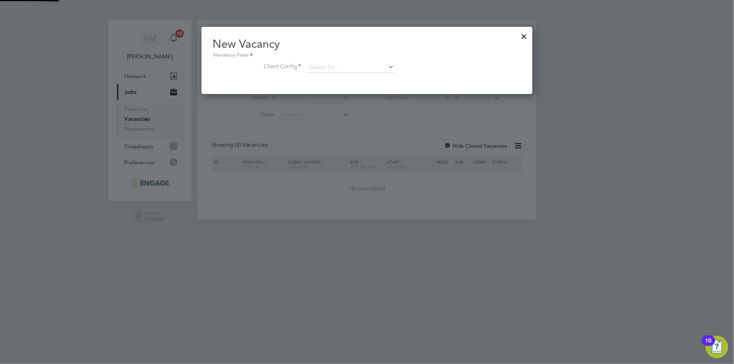
scroll to position [66, 331]
click at [387, 66] on icon at bounding box center [387, 67] width 0 height 10
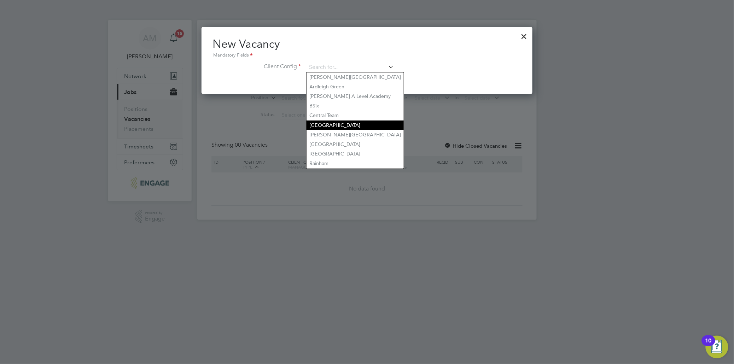
click at [336, 124] on li "[GEOGRAPHIC_DATA]" at bounding box center [355, 126] width 97 height 10
type input "[GEOGRAPHIC_DATA]"
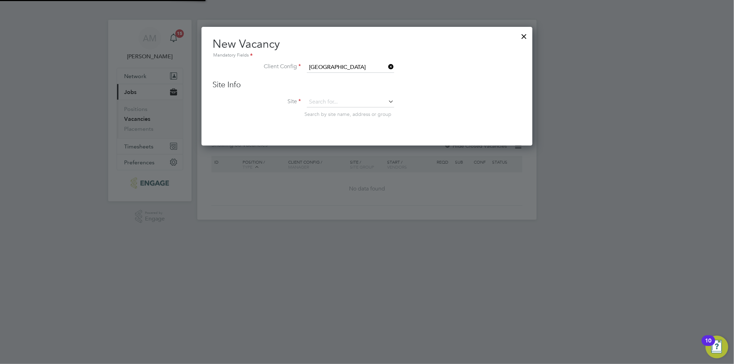
scroll to position [118, 331]
click at [387, 101] on icon at bounding box center [387, 102] width 0 height 10
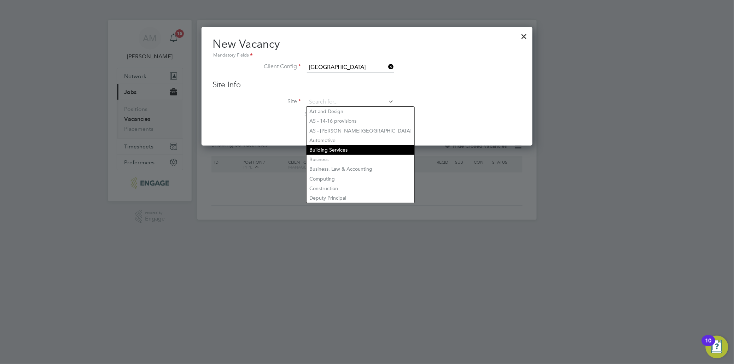
click at [362, 148] on li "Building Services" at bounding box center [361, 150] width 108 height 10
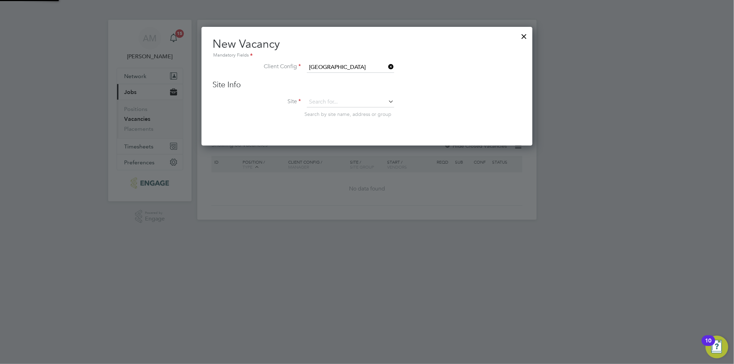
type input "Building Services"
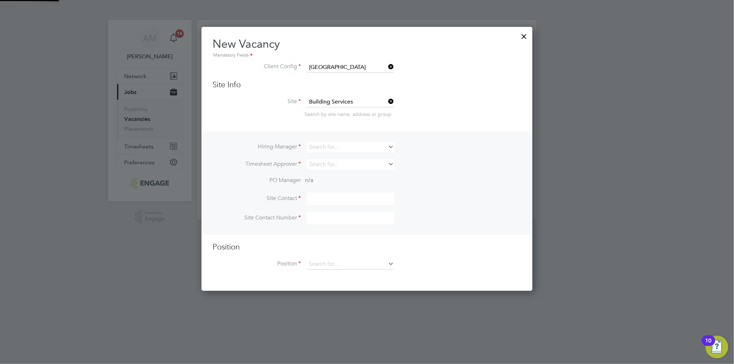
scroll to position [263, 331]
click at [387, 146] on icon at bounding box center [387, 147] width 0 height 10
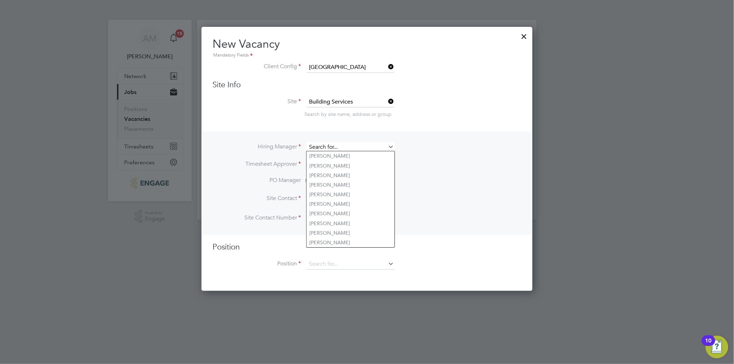
click at [382, 146] on input at bounding box center [350, 147] width 87 height 10
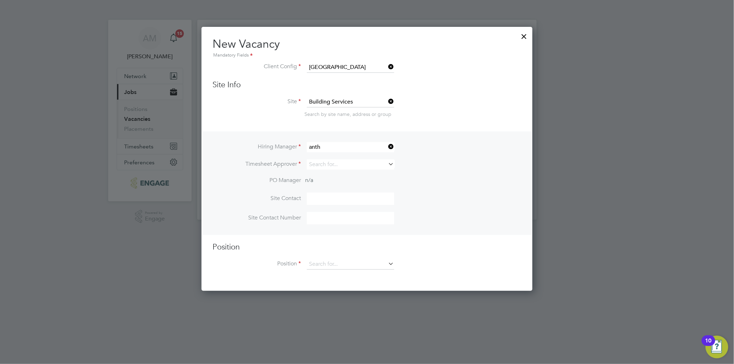
click at [368, 153] on li "Anth ony McAlmont" at bounding box center [351, 156] width 88 height 10
type input "[PERSON_NAME]"
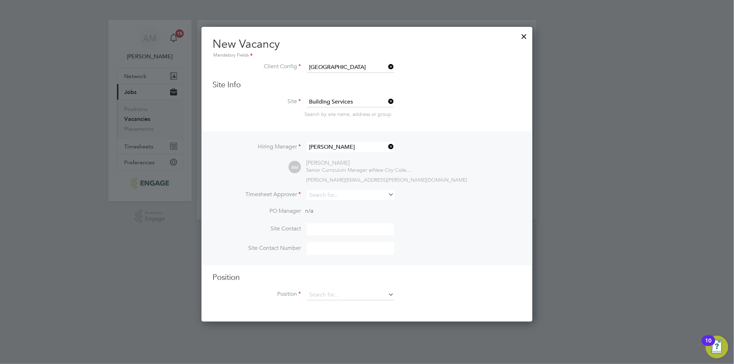
click at [387, 192] on icon at bounding box center [387, 195] width 0 height 10
click at [324, 202] on li "Anth ony McAlmont" at bounding box center [351, 204] width 88 height 10
type input "[PERSON_NAME]"
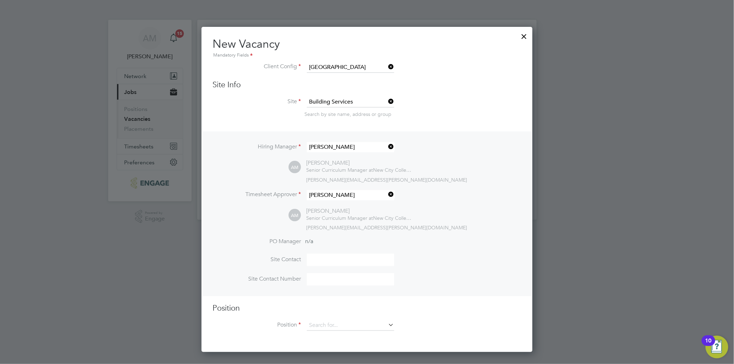
click at [345, 260] on input at bounding box center [350, 260] width 87 height 12
type input "[PERSON_NAME]"
type input "02076139098"
type input "14-16 Lecturer (Outer)"
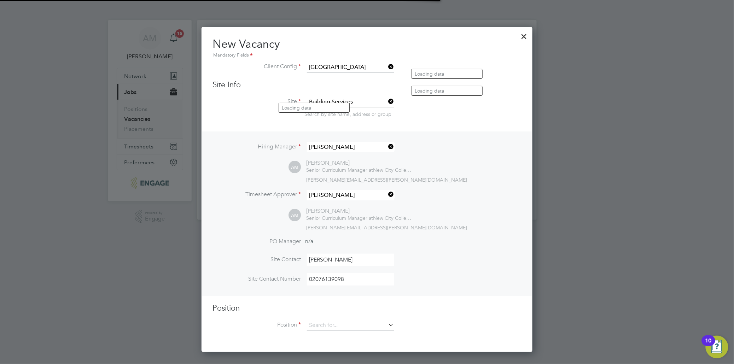
scroll to position [3, 4]
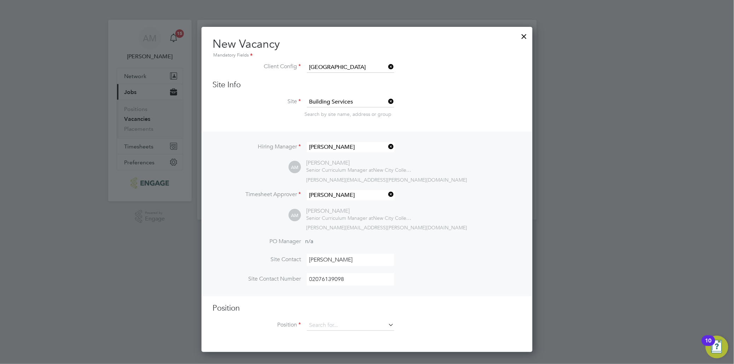
click at [482, 262] on li "Site Contact Anthony McAlmont" at bounding box center [367, 263] width 308 height 19
click at [387, 324] on icon at bounding box center [387, 325] width 0 height 10
click at [374, 342] on li "14-16 Lecturer (Outer)" at bounding box center [351, 344] width 88 height 10
type input "14-16 Lecturer (Outer)"
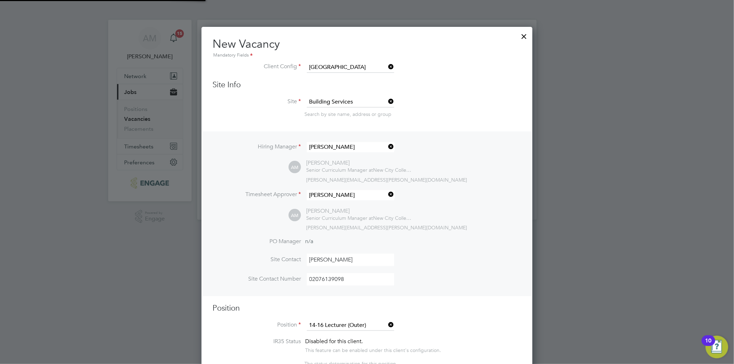
type textarea "LOREMIP DO SIT: • Am conse adi elitse doeiusmo te i utlab et dolorem, aliqu eni…"
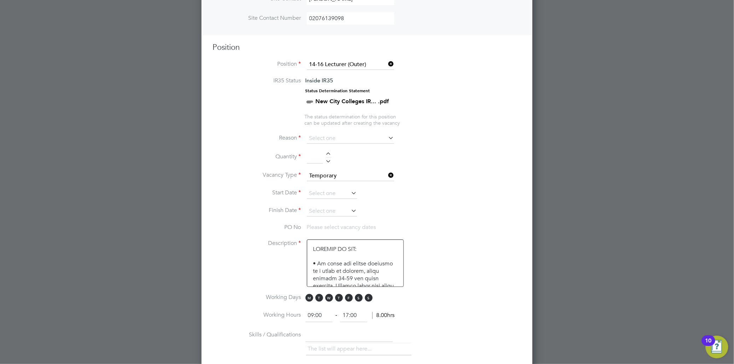
scroll to position [275, 0]
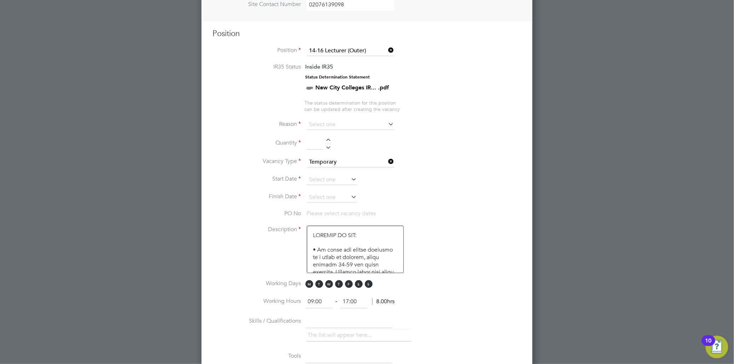
click at [387, 122] on icon at bounding box center [387, 124] width 0 height 10
click at [341, 124] on input at bounding box center [350, 125] width 87 height 11
click at [334, 168] on li "Temp to [GEOGRAPHIC_DATA]" at bounding box center [351, 169] width 88 height 9
type input "Temp to [GEOGRAPHIC_DATA]"
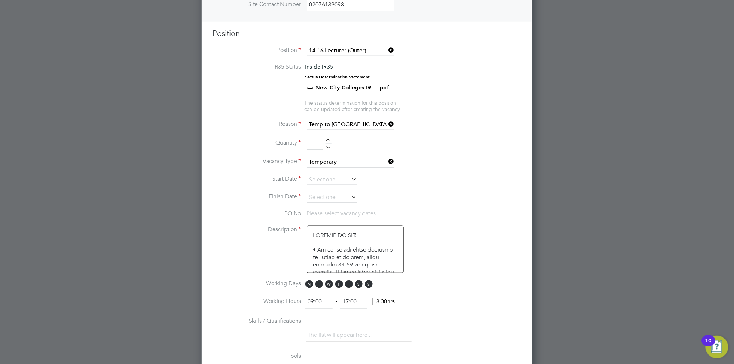
click at [330, 139] on div at bounding box center [329, 141] width 6 height 5
type input "1"
click at [338, 176] on input at bounding box center [332, 180] width 50 height 11
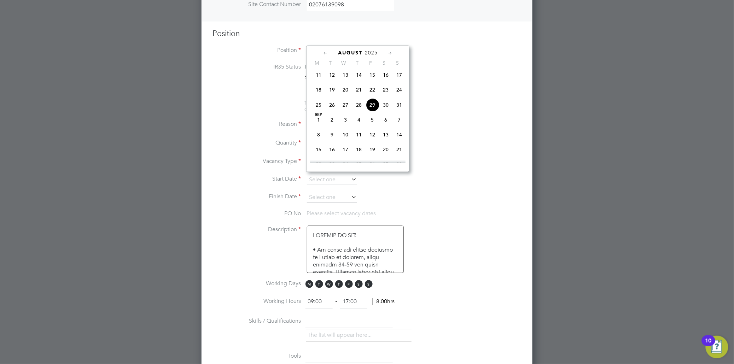
click at [391, 53] on icon at bounding box center [390, 53] width 7 height 8
click at [319, 80] on span "[DATE]" at bounding box center [318, 74] width 13 height 13
type input "[DATE]"
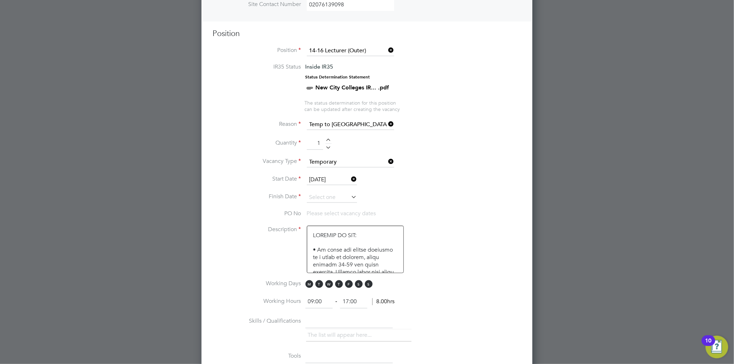
click at [350, 194] on icon at bounding box center [350, 197] width 0 height 10
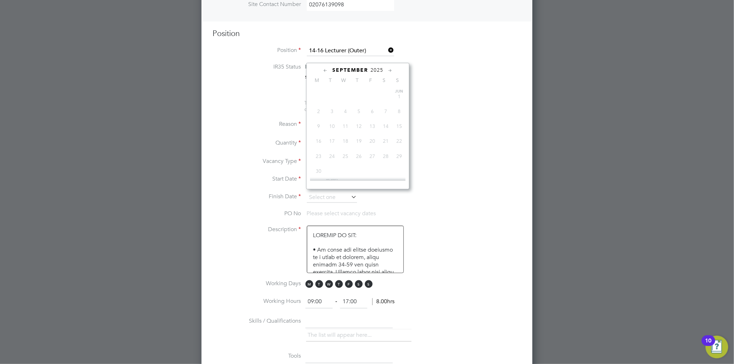
scroll to position [212, 0]
click at [390, 72] on icon at bounding box center [390, 71] width 7 height 8
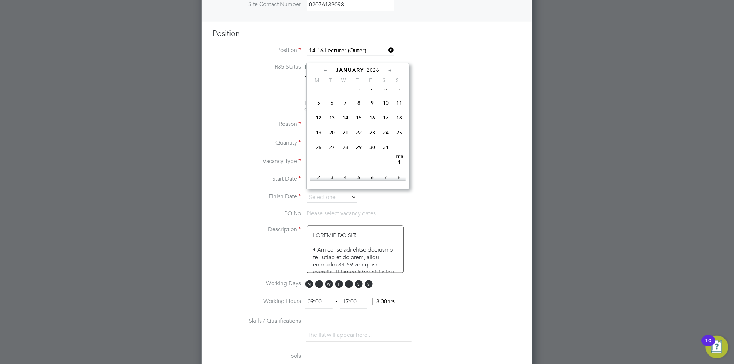
click at [390, 72] on icon at bounding box center [390, 71] width 7 height 8
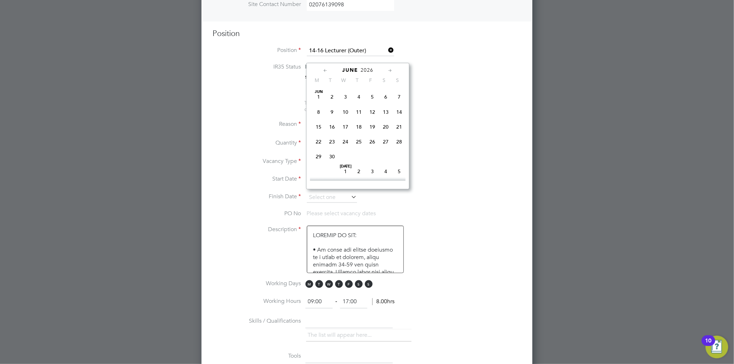
click at [390, 72] on icon at bounding box center [390, 71] width 7 height 8
click at [370, 103] on span "3" at bounding box center [372, 95] width 13 height 13
type input "[DATE]"
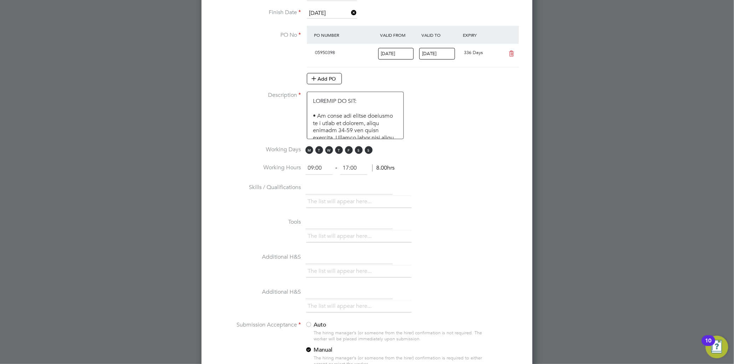
scroll to position [471, 0]
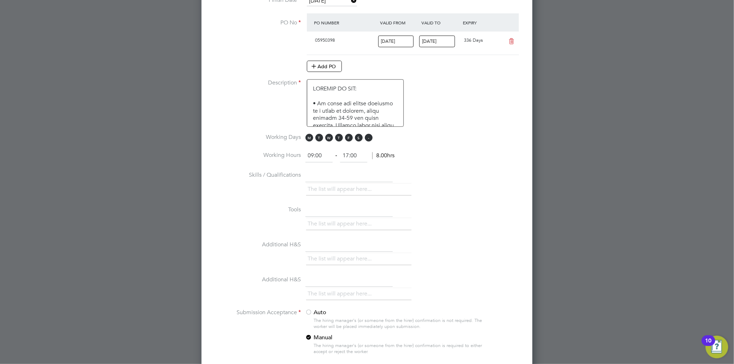
click at [368, 136] on span "S" at bounding box center [369, 138] width 8 height 8
click at [359, 136] on span "S" at bounding box center [359, 138] width 8 height 8
click at [351, 137] on span "F" at bounding box center [349, 138] width 8 height 8
click at [342, 135] on span "T" at bounding box center [339, 138] width 8 height 8
click at [347, 176] on input "text" at bounding box center [348, 176] width 87 height 13
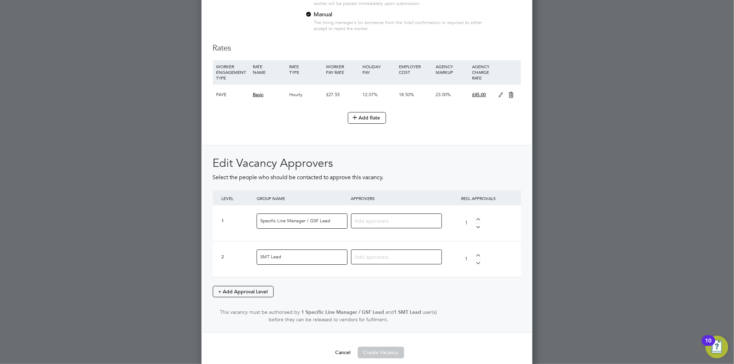
scroll to position [800, 0]
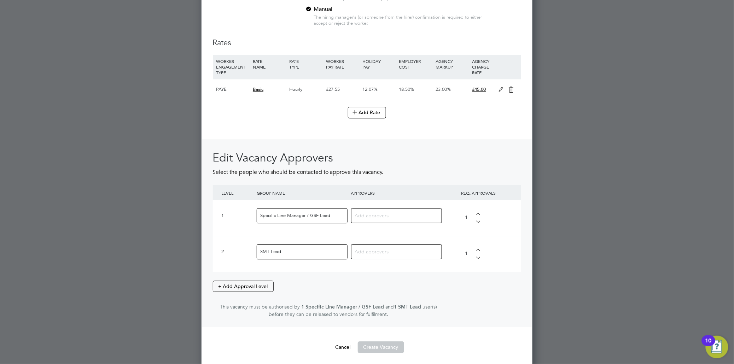
type input "Plumber/Electrical"
click at [415, 216] on input at bounding box center [394, 215] width 78 height 9
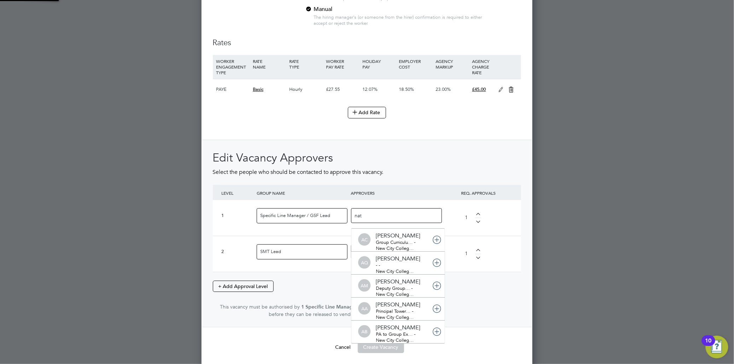
scroll to position [0, 0]
type input "nath"
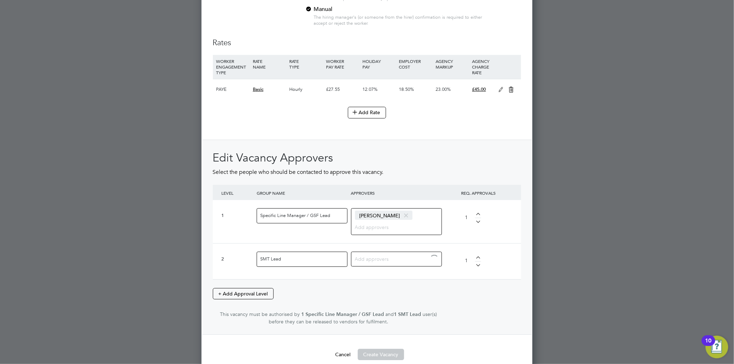
click at [380, 255] on input at bounding box center [394, 258] width 78 height 9
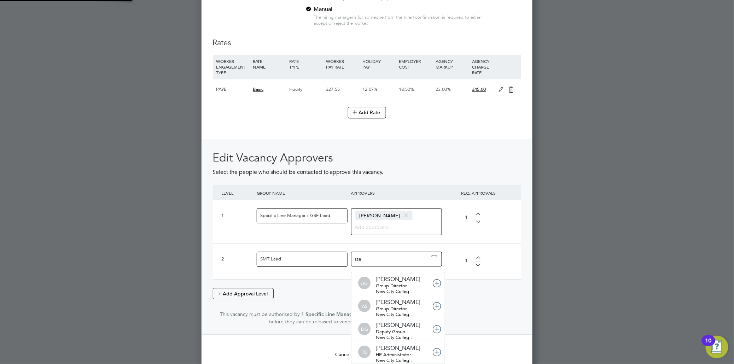
type input "step"
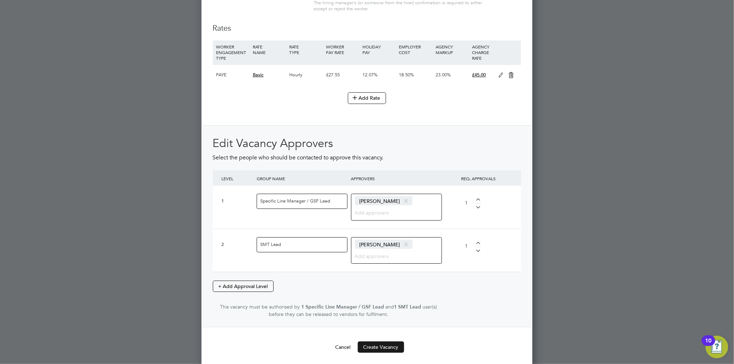
click at [390, 343] on button "Create Vacancy" at bounding box center [381, 347] width 46 height 11
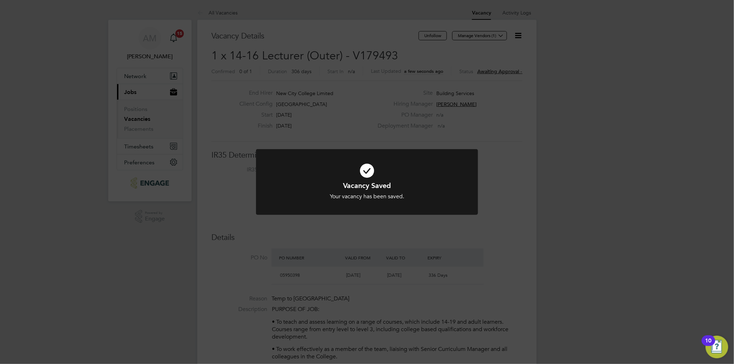
click at [515, 136] on div "Vacancy Saved Your vacancy has been saved. Cancel Okay" at bounding box center [367, 182] width 734 height 364
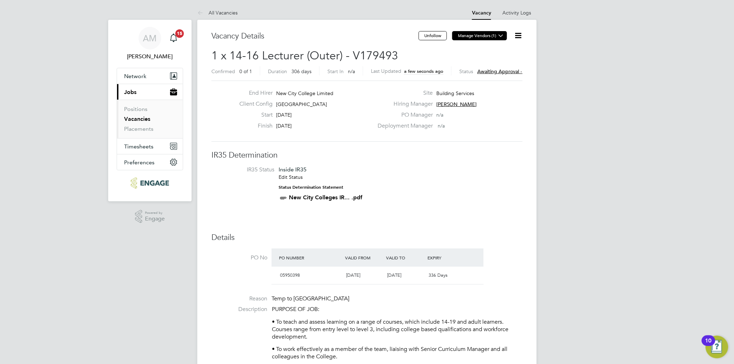
click at [503, 35] on icon at bounding box center [500, 35] width 5 height 5
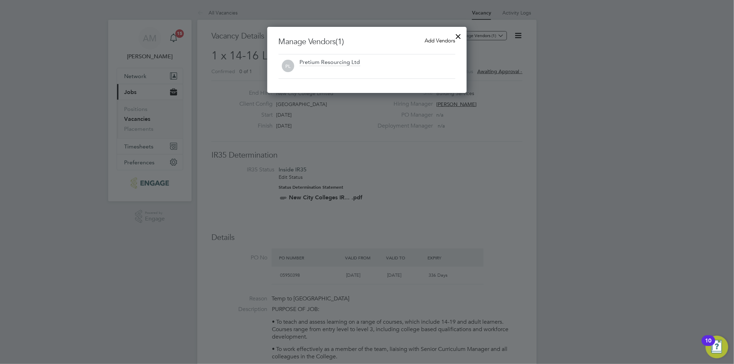
click at [343, 62] on div "Pretium Resourcing Ltd" at bounding box center [330, 63] width 60 height 8
click at [542, 56] on div at bounding box center [367, 182] width 734 height 364
click at [457, 34] on div at bounding box center [458, 34] width 13 height 13
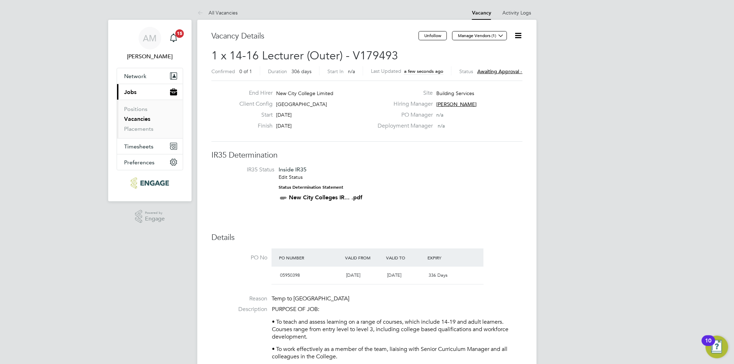
click at [518, 33] on icon at bounding box center [518, 35] width 9 height 9
click at [464, 37] on button "Manage Vendors (1)" at bounding box center [479, 35] width 55 height 9
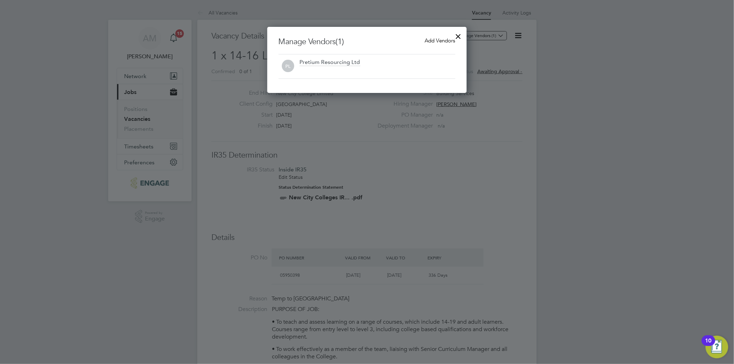
click at [338, 73] on div at bounding box center [378, 70] width 156 height 7
drag, startPoint x: 397, startPoint y: 111, endPoint x: 323, endPoint y: 61, distance: 89.6
click at [323, 61] on div "Pretium Resourcing Ltd" at bounding box center [330, 63] width 60 height 8
drag, startPoint x: 318, startPoint y: 69, endPoint x: 316, endPoint y: 72, distance: 3.6
click at [317, 69] on div at bounding box center [378, 70] width 156 height 7
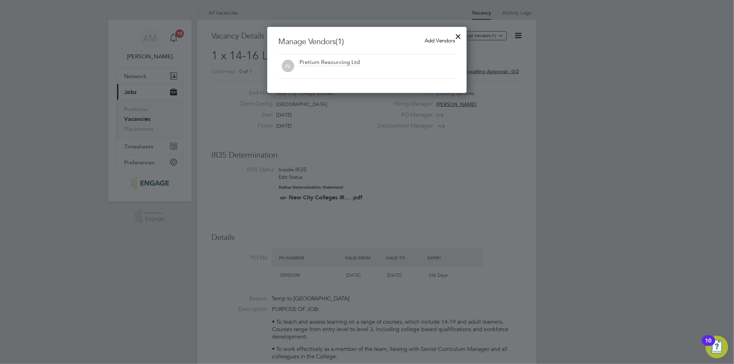
click at [430, 41] on span "Add Vendors" at bounding box center [440, 40] width 30 height 7
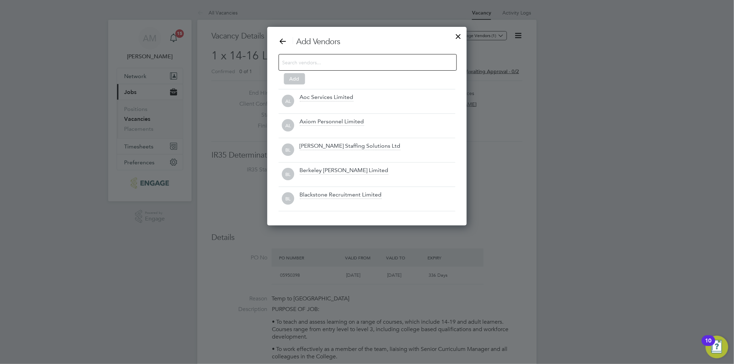
click at [322, 63] on input at bounding box center [361, 62] width 159 height 9
type input "s"
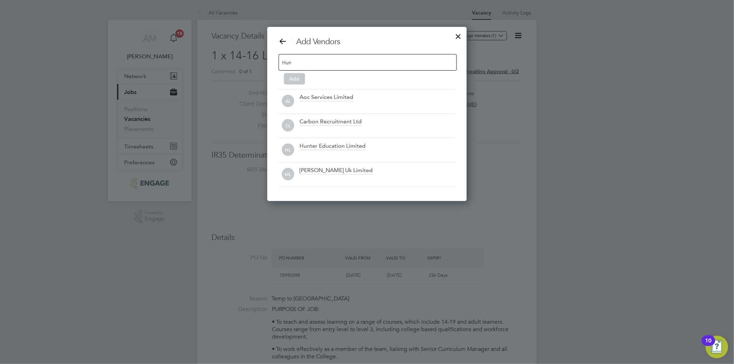
scroll to position [4, 4]
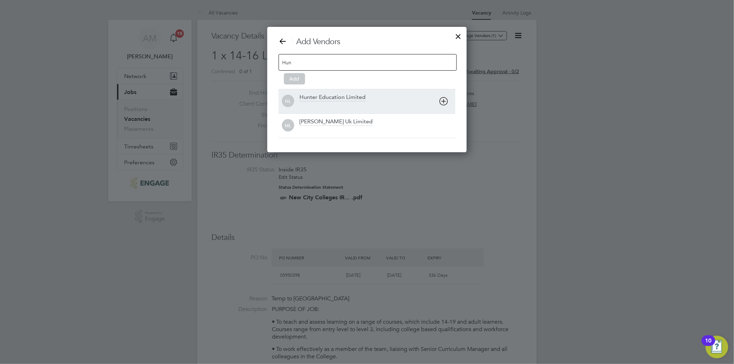
type input "Hun"
click at [347, 99] on div "Hunter Education Limited" at bounding box center [333, 98] width 66 height 8
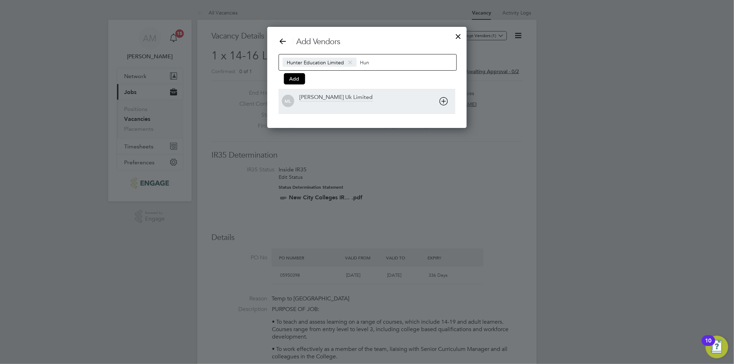
scroll to position [101, 200]
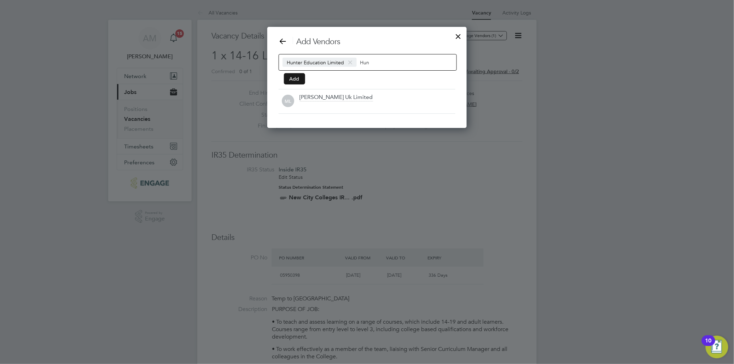
click at [294, 78] on button "Add" at bounding box center [294, 78] width 21 height 11
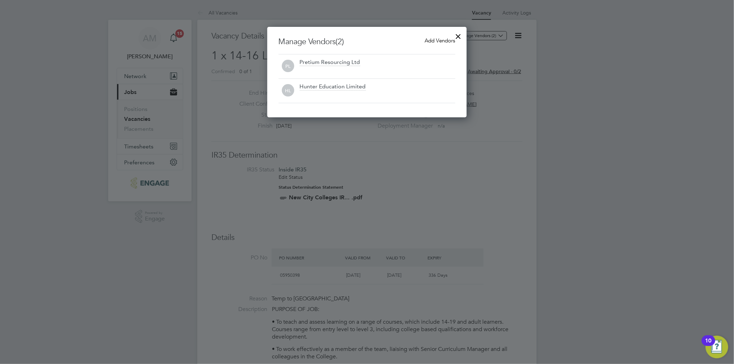
click at [433, 39] on span "Add Vendors" at bounding box center [440, 40] width 30 height 7
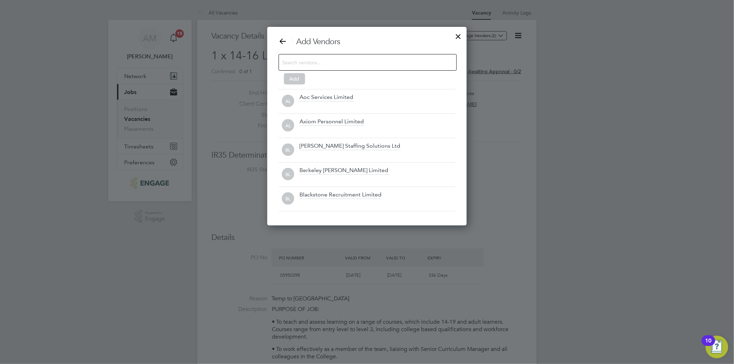
click at [359, 63] on input at bounding box center [361, 62] width 159 height 9
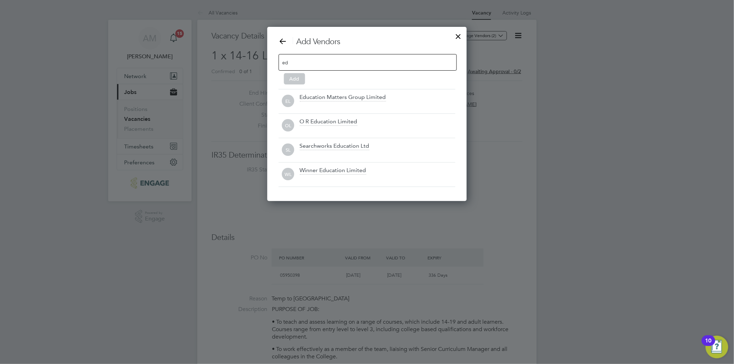
type input "e"
type input "ex"
click at [324, 99] on div "Exede Ltd" at bounding box center [313, 98] width 26 height 8
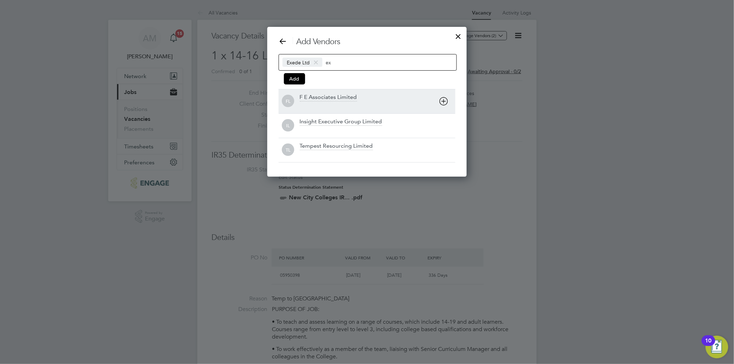
scroll to position [4, 4]
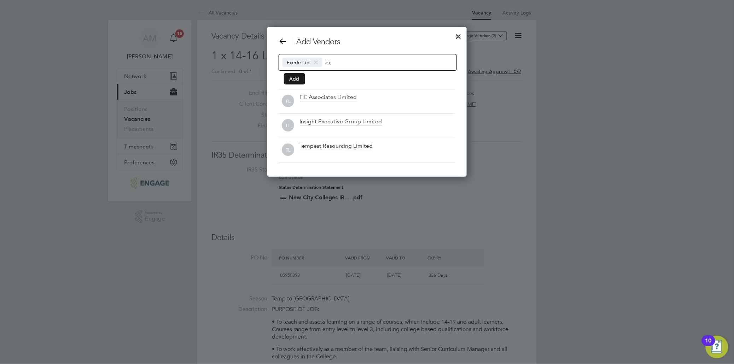
click at [294, 76] on button "Add" at bounding box center [294, 78] width 21 height 11
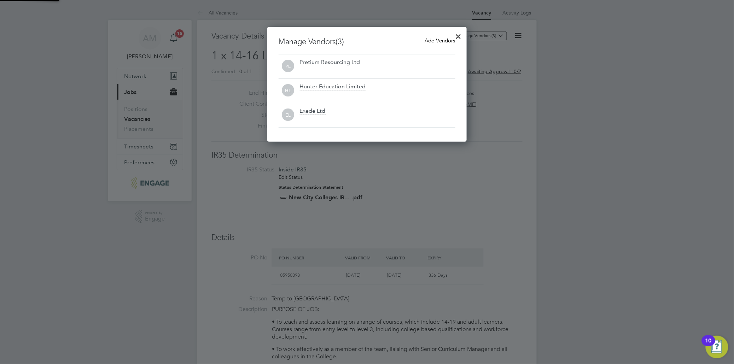
scroll to position [115, 200]
click at [442, 40] on span "Add Vendors" at bounding box center [440, 40] width 30 height 7
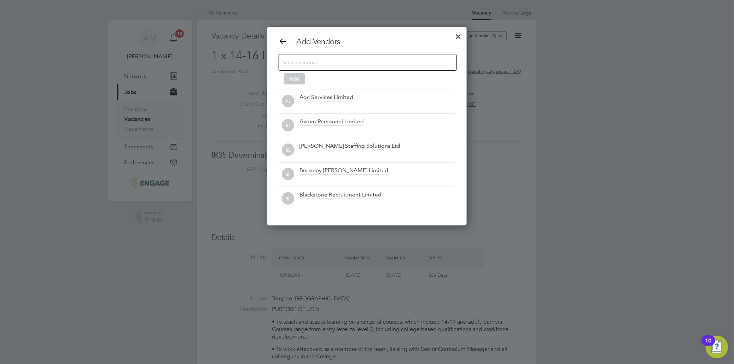
click at [321, 62] on input at bounding box center [361, 62] width 159 height 9
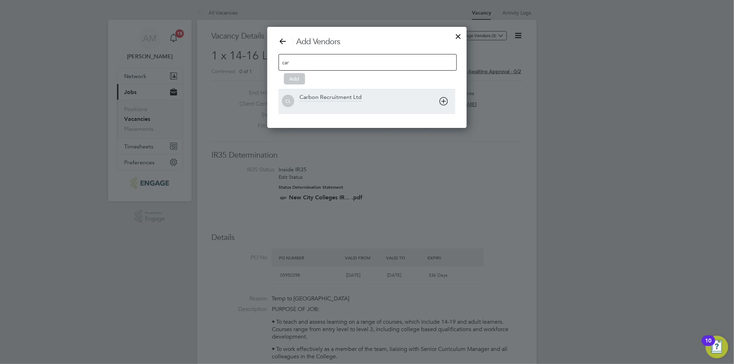
type input "car"
click at [336, 98] on div "Carbon Recruitment Ltd" at bounding box center [331, 98] width 62 height 8
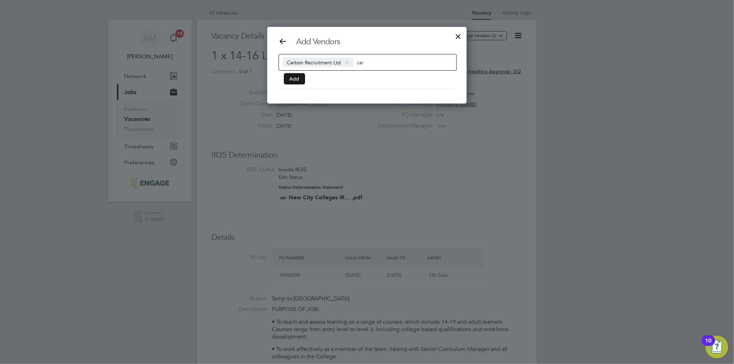
click at [295, 78] on button "Add" at bounding box center [294, 78] width 21 height 11
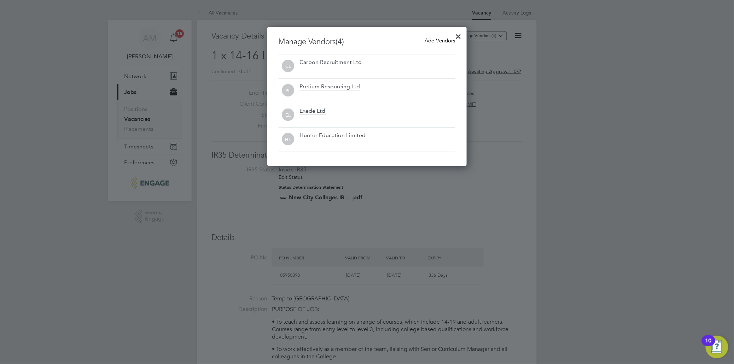
drag, startPoint x: 168, startPoint y: 14, endPoint x: 178, endPoint y: 18, distance: 10.4
click at [174, 17] on div at bounding box center [367, 182] width 734 height 364
click at [432, 40] on span "Add Vendors" at bounding box center [440, 40] width 30 height 7
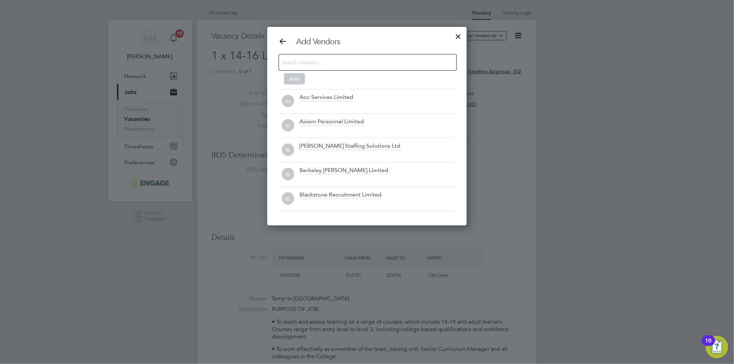
click at [321, 62] on input at bounding box center [361, 62] width 159 height 9
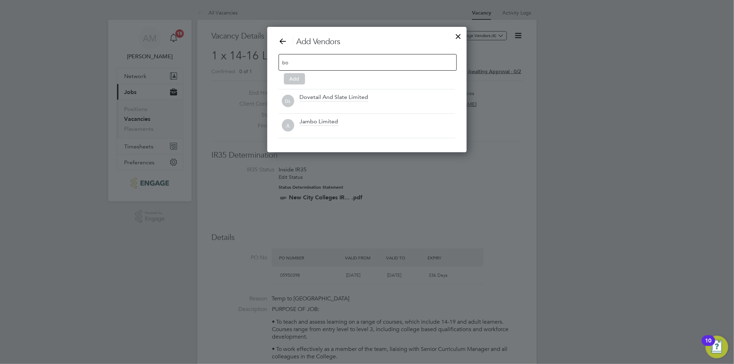
scroll to position [126, 200]
type input "b"
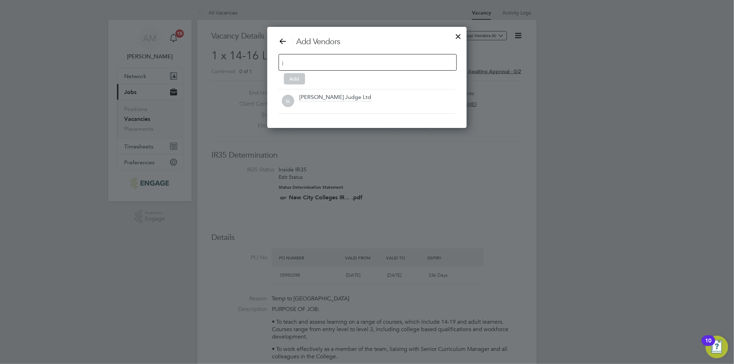
scroll to position [199, 200]
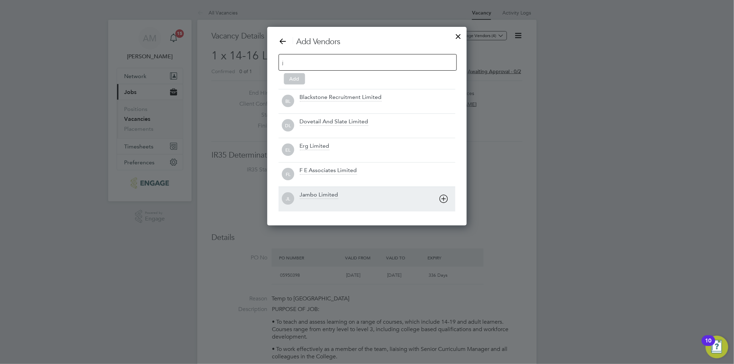
type input "j"
click at [317, 197] on div "Jambo Limited" at bounding box center [319, 195] width 39 height 8
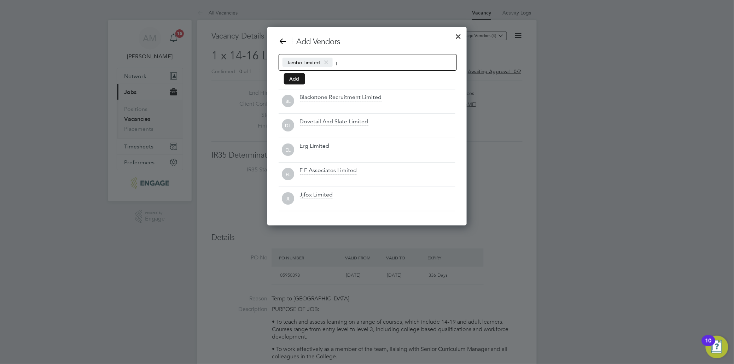
click at [298, 78] on button "Add" at bounding box center [294, 78] width 21 height 11
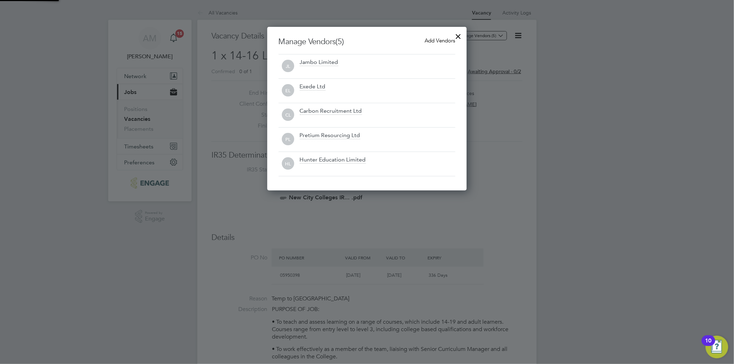
scroll to position [164, 200]
click at [434, 38] on span "Add Vendors" at bounding box center [440, 40] width 30 height 7
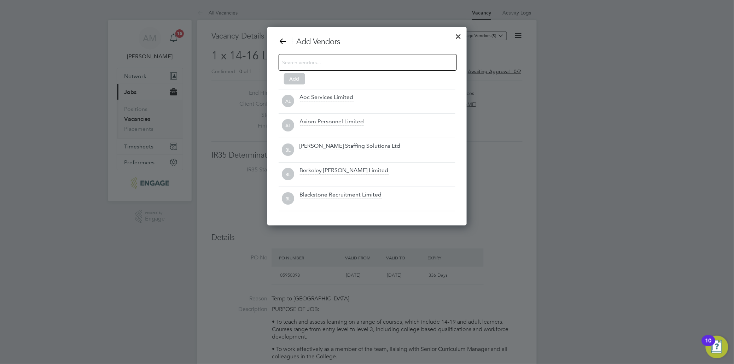
scroll to position [199, 200]
click at [340, 64] on input at bounding box center [361, 62] width 159 height 9
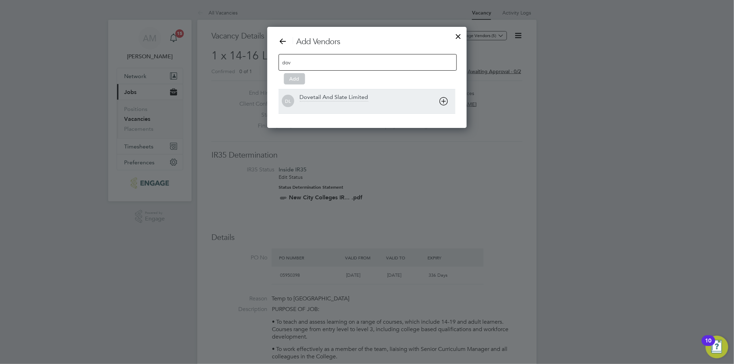
type input "dov"
click at [337, 97] on div "Dovetail And Slate Limited" at bounding box center [334, 98] width 69 height 8
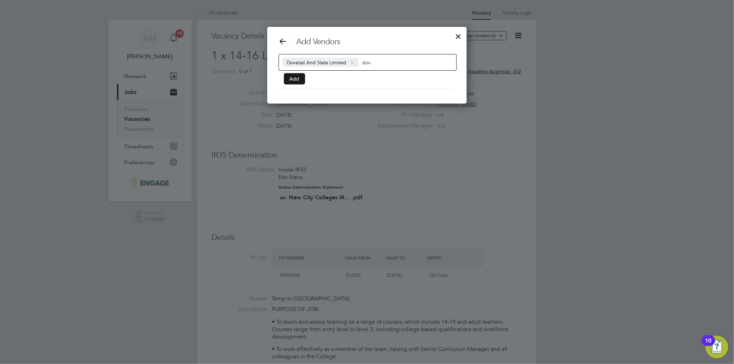
click at [295, 78] on button "Add" at bounding box center [294, 78] width 21 height 11
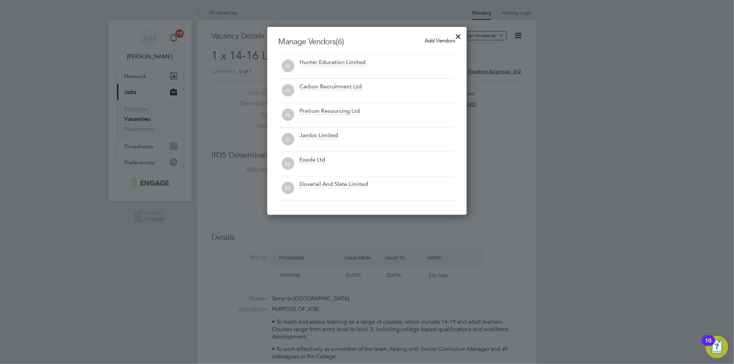
click at [436, 38] on span "Add Vendors" at bounding box center [440, 40] width 30 height 7
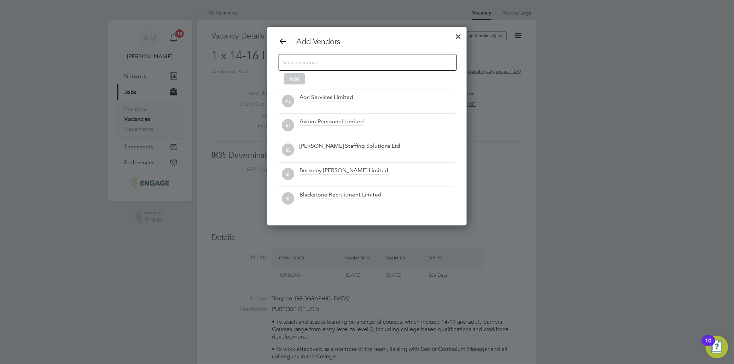
click at [331, 58] on input at bounding box center [361, 62] width 159 height 9
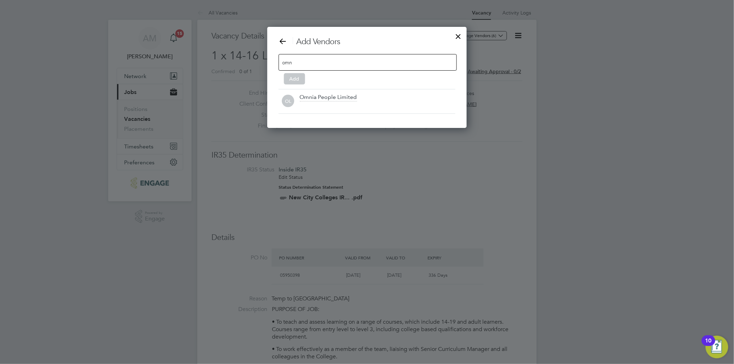
scroll to position [101, 200]
type input "omni"
click at [323, 96] on div "Omnia People Limited" at bounding box center [328, 98] width 57 height 8
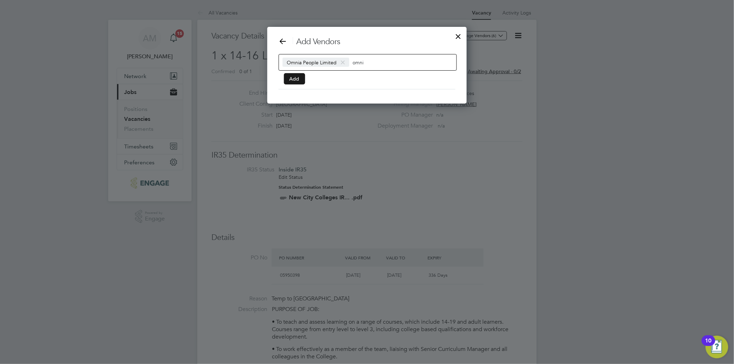
click at [295, 78] on button "Add" at bounding box center [294, 78] width 21 height 11
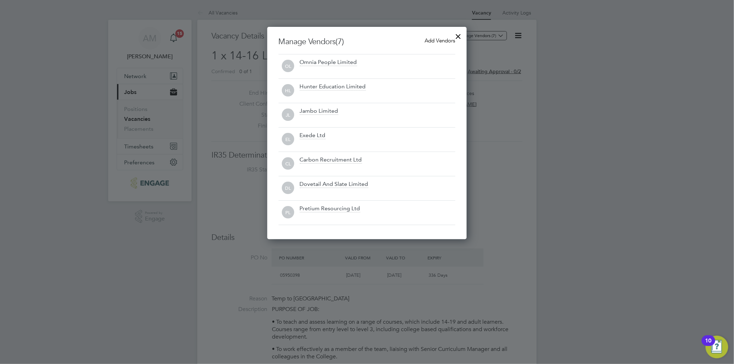
click at [435, 40] on span "Add Vendors" at bounding box center [440, 40] width 30 height 7
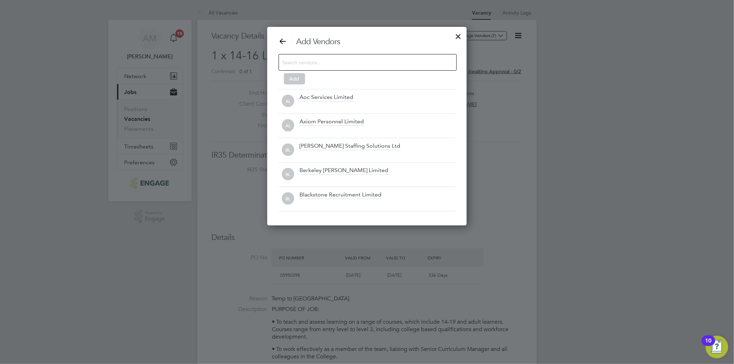
click at [319, 62] on input at bounding box center [361, 62] width 159 height 9
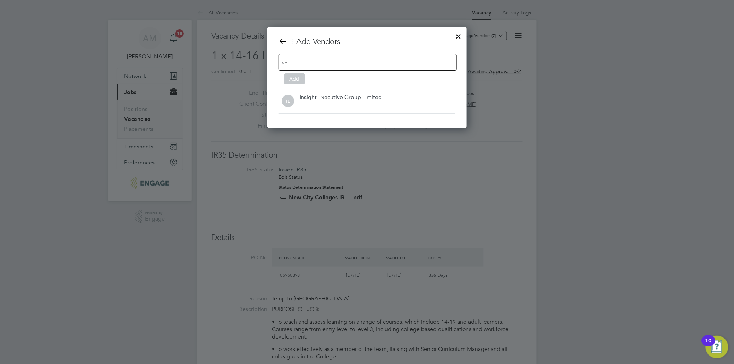
type input "xe"
click at [519, 165] on div at bounding box center [367, 182] width 734 height 364
click at [456, 37] on div at bounding box center [458, 34] width 13 height 13
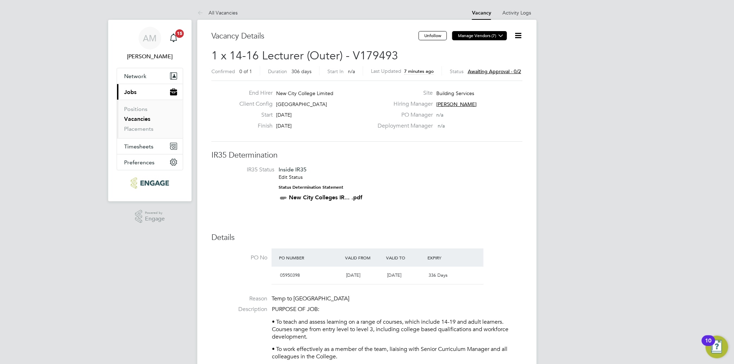
click at [502, 36] on icon at bounding box center [500, 35] width 5 height 5
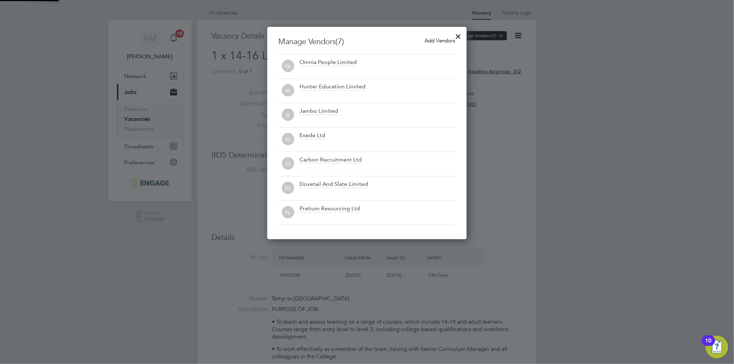
scroll to position [213, 200]
click at [443, 40] on span "Add Vendors" at bounding box center [440, 40] width 30 height 7
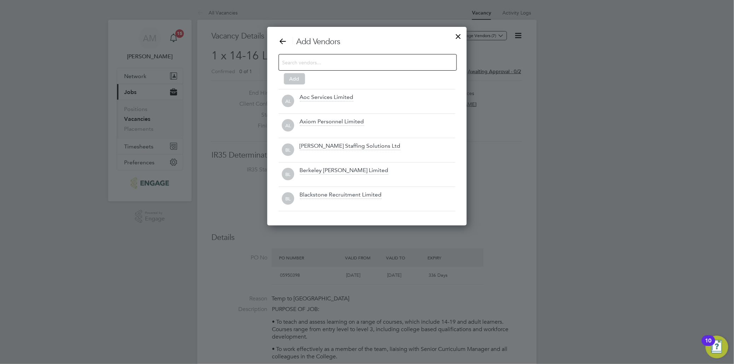
click at [338, 63] on input at bounding box center [361, 62] width 159 height 9
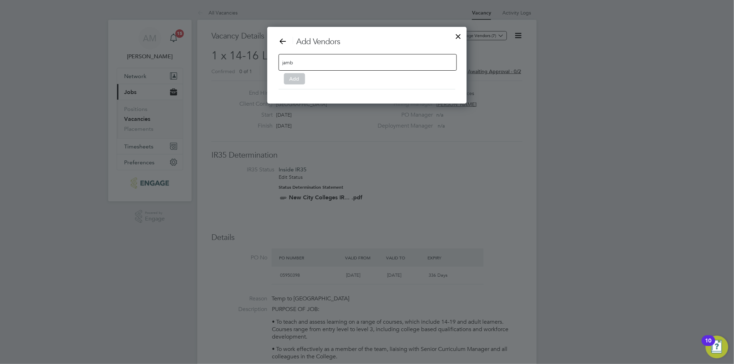
scroll to position [3, 4]
type input "jambo"
click at [456, 37] on div at bounding box center [458, 34] width 13 height 13
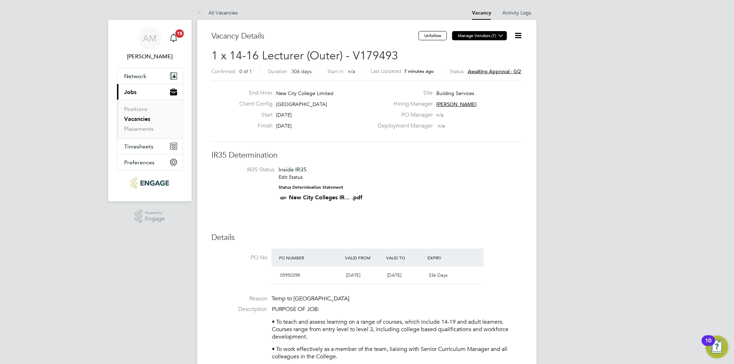
click at [501, 36] on icon at bounding box center [500, 35] width 5 height 5
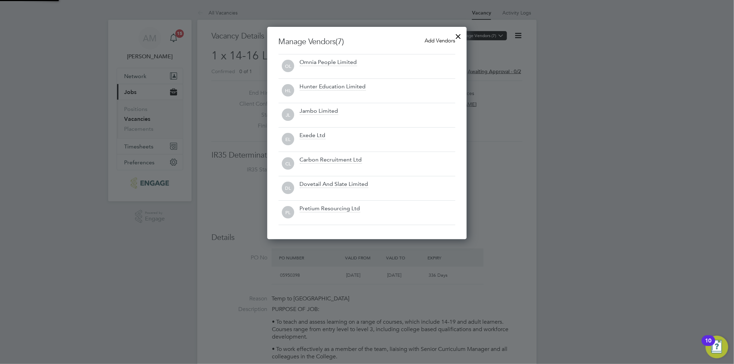
scroll to position [213, 200]
click at [427, 40] on span "Add Vendors" at bounding box center [440, 40] width 30 height 7
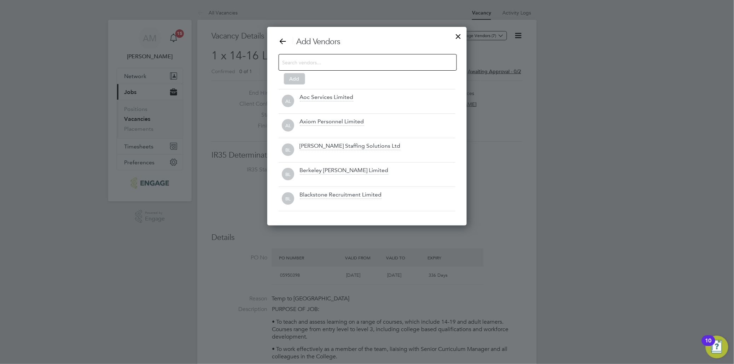
scroll to position [199, 200]
click at [361, 58] on input at bounding box center [361, 62] width 159 height 9
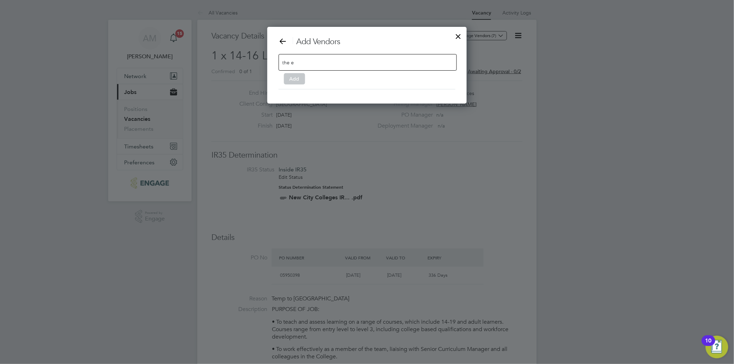
scroll to position [3, 4]
click at [291, 63] on input "the education" at bounding box center [304, 62] width 45 height 9
type input "theeducation"
click at [333, 60] on div "theeducation" at bounding box center [368, 62] width 178 height 17
click at [458, 37] on div at bounding box center [458, 34] width 13 height 13
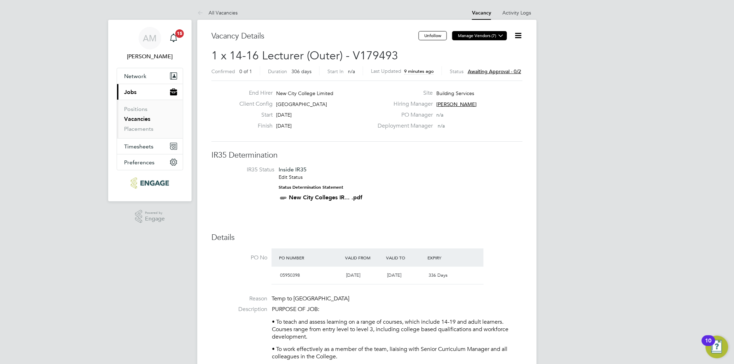
click at [500, 35] on icon at bounding box center [500, 35] width 5 height 5
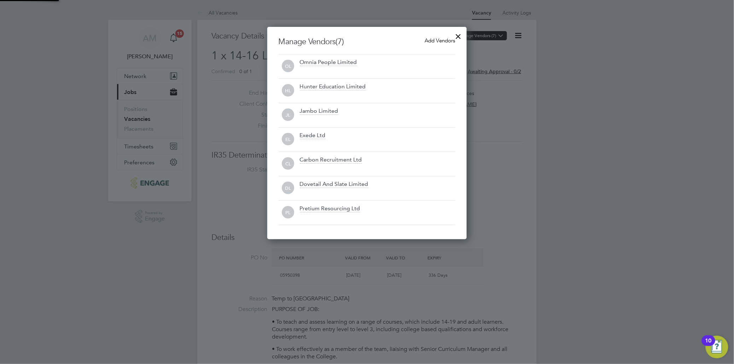
scroll to position [213, 200]
click at [435, 41] on span "Add Vendors" at bounding box center [440, 40] width 30 height 7
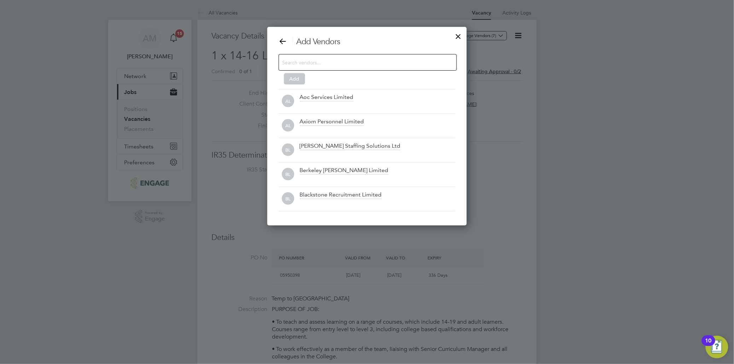
click at [354, 63] on input at bounding box center [361, 62] width 159 height 9
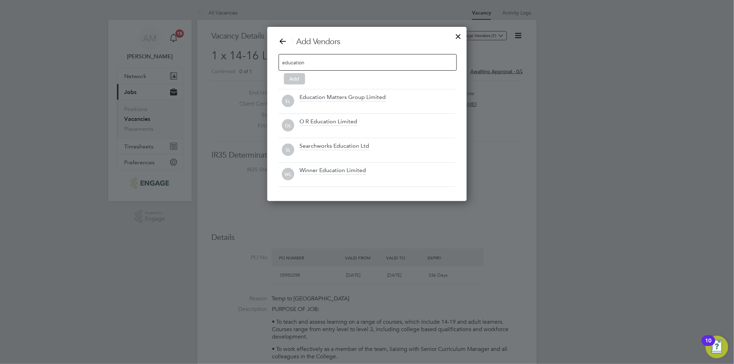
scroll to position [175, 200]
type input "education"
click at [460, 36] on div at bounding box center [458, 34] width 13 height 13
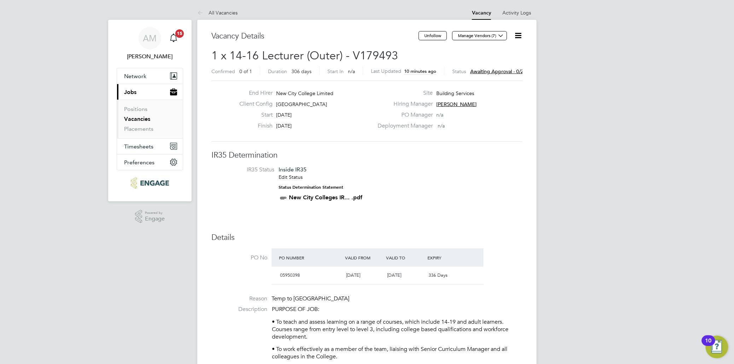
click at [494, 177] on li "IR35 Status Inside IR35 Edit Status Status Determination Statement New City Col…" at bounding box center [367, 185] width 297 height 38
